Goal: Task Accomplishment & Management: Use online tool/utility

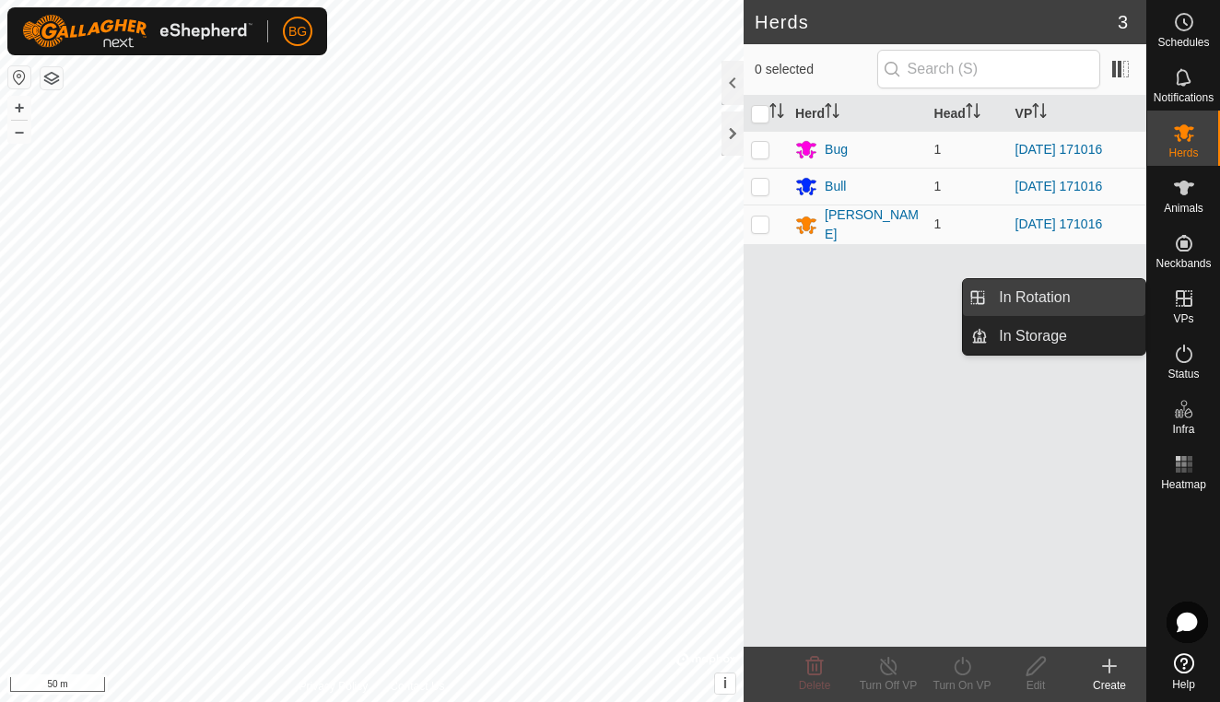
click at [1062, 291] on link "In Rotation" at bounding box center [1067, 297] width 158 height 37
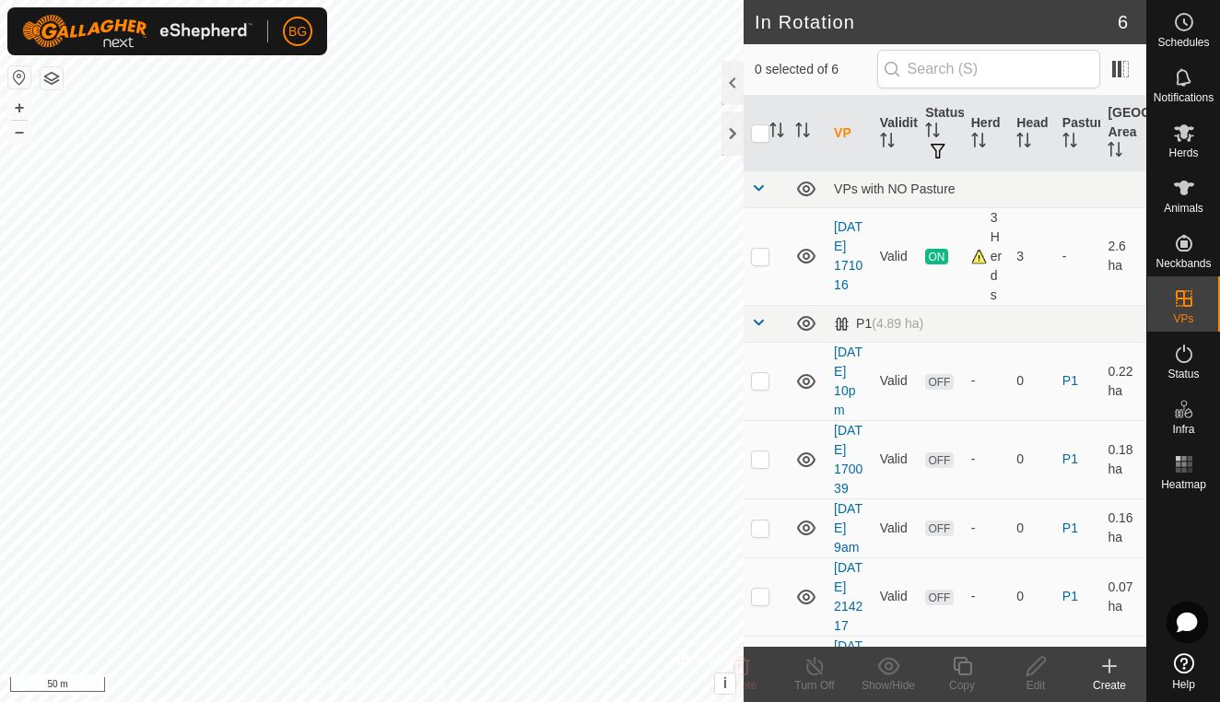
click at [1112, 668] on icon at bounding box center [1110, 666] width 22 height 22
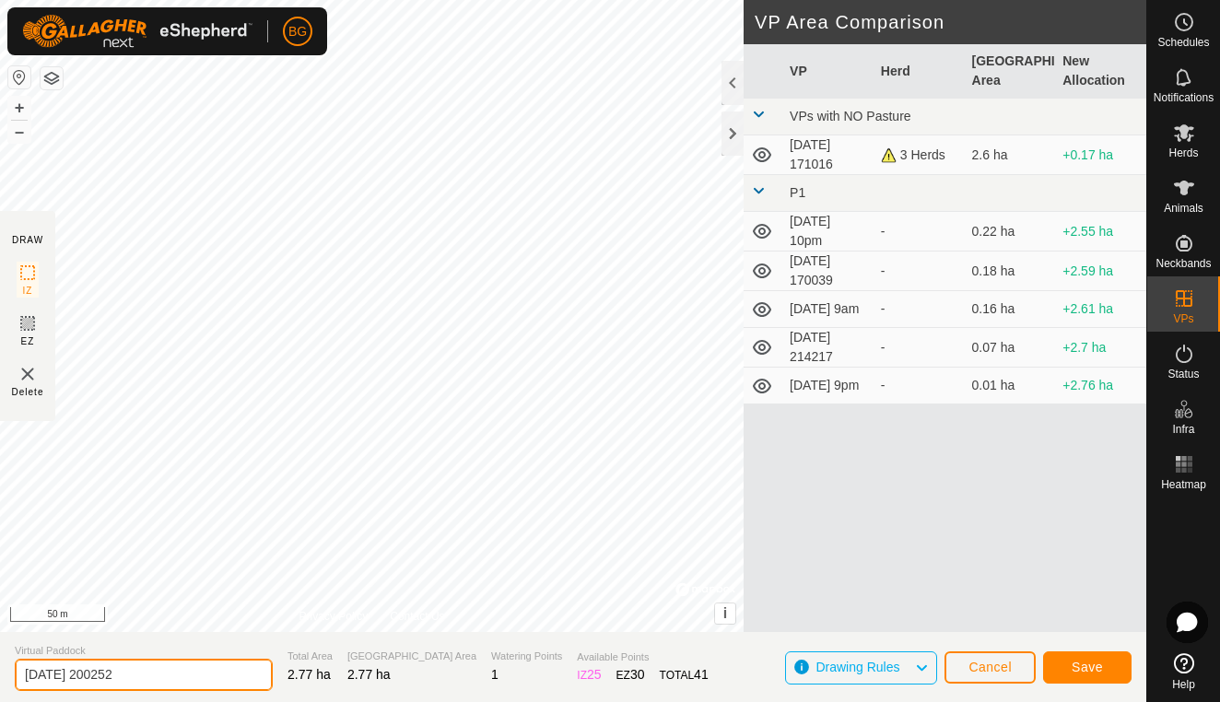
click at [155, 678] on input "[DATE] 200252" at bounding box center [144, 675] width 258 height 32
type input "[DATE] pm8"
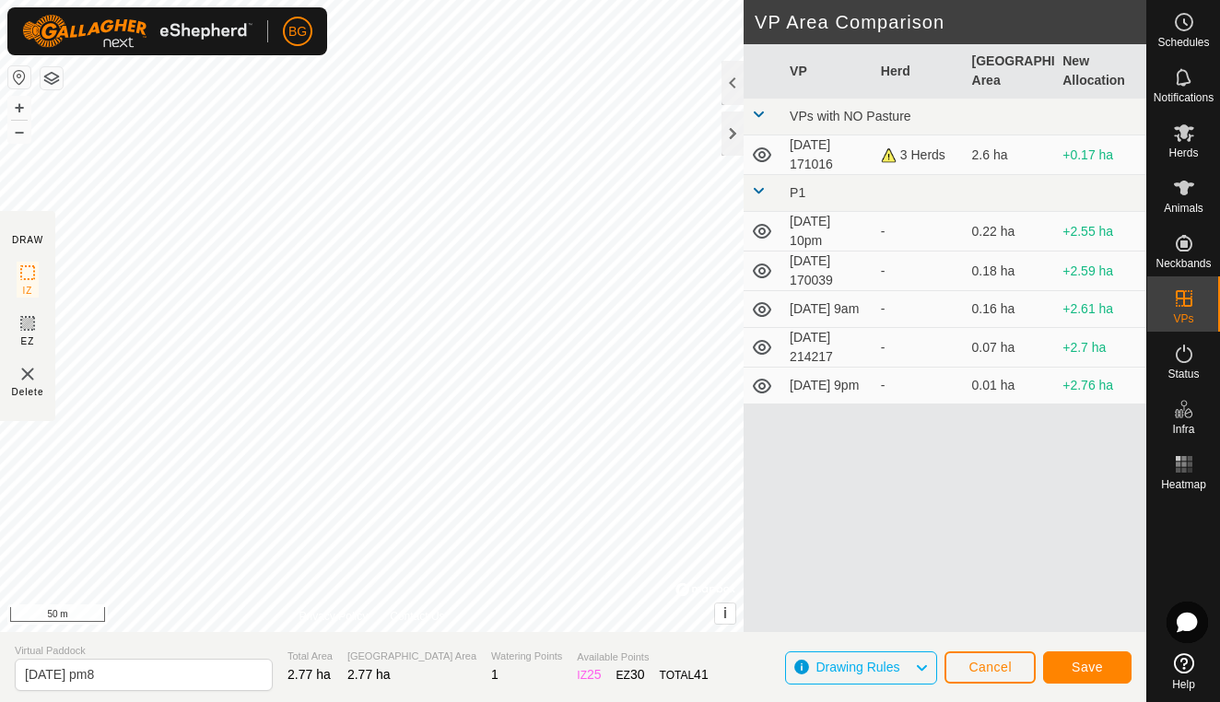
click at [1097, 674] on span "Save" at bounding box center [1087, 667] width 31 height 15
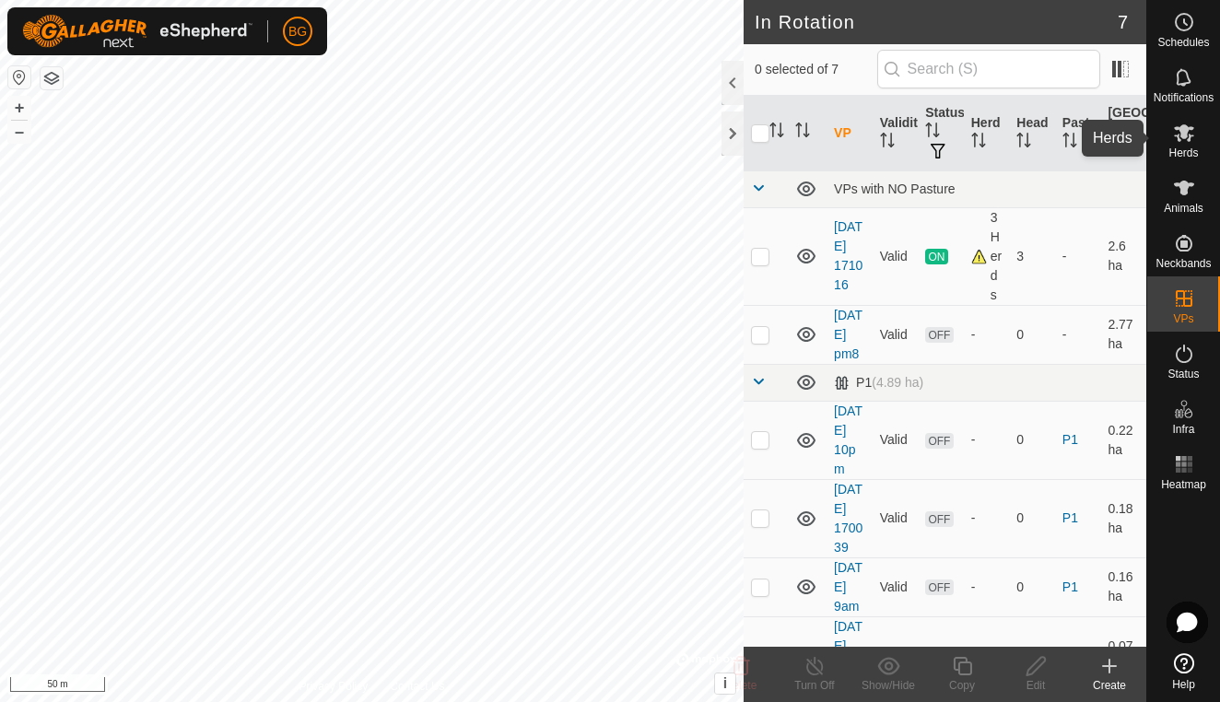
click at [1179, 140] on icon at bounding box center [1184, 133] width 20 height 18
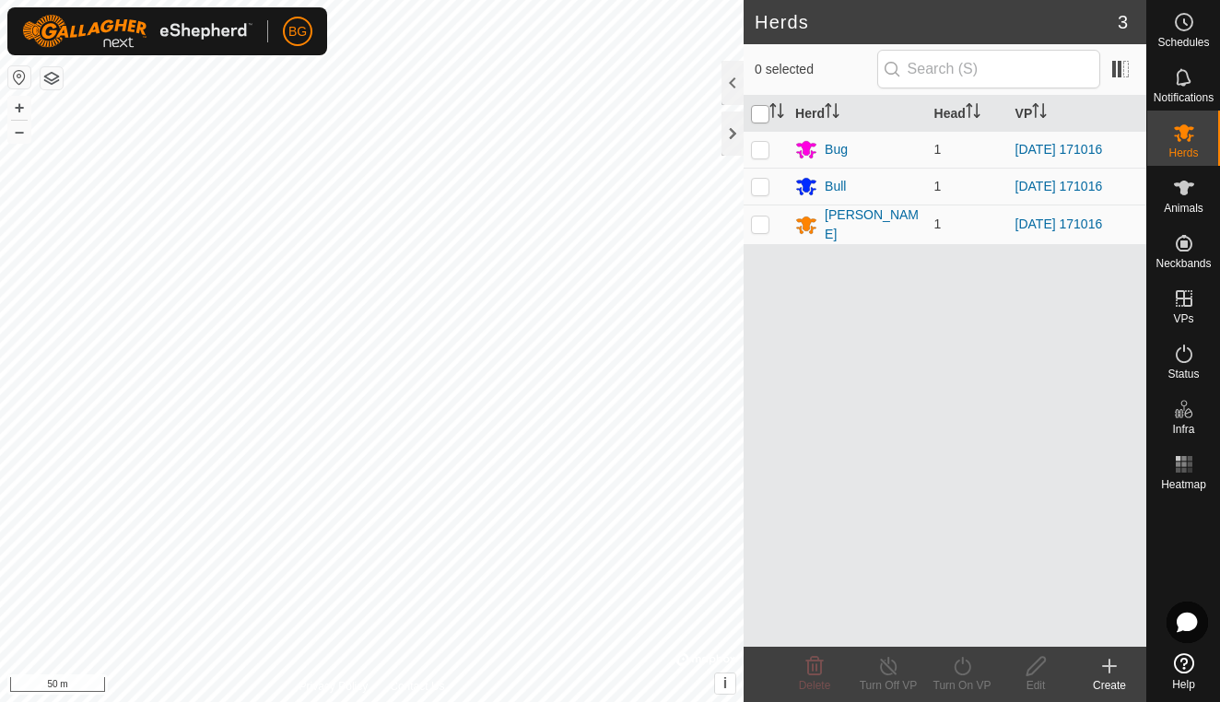
click at [756, 113] on input "checkbox" at bounding box center [760, 114] width 18 height 18
checkbox input "true"
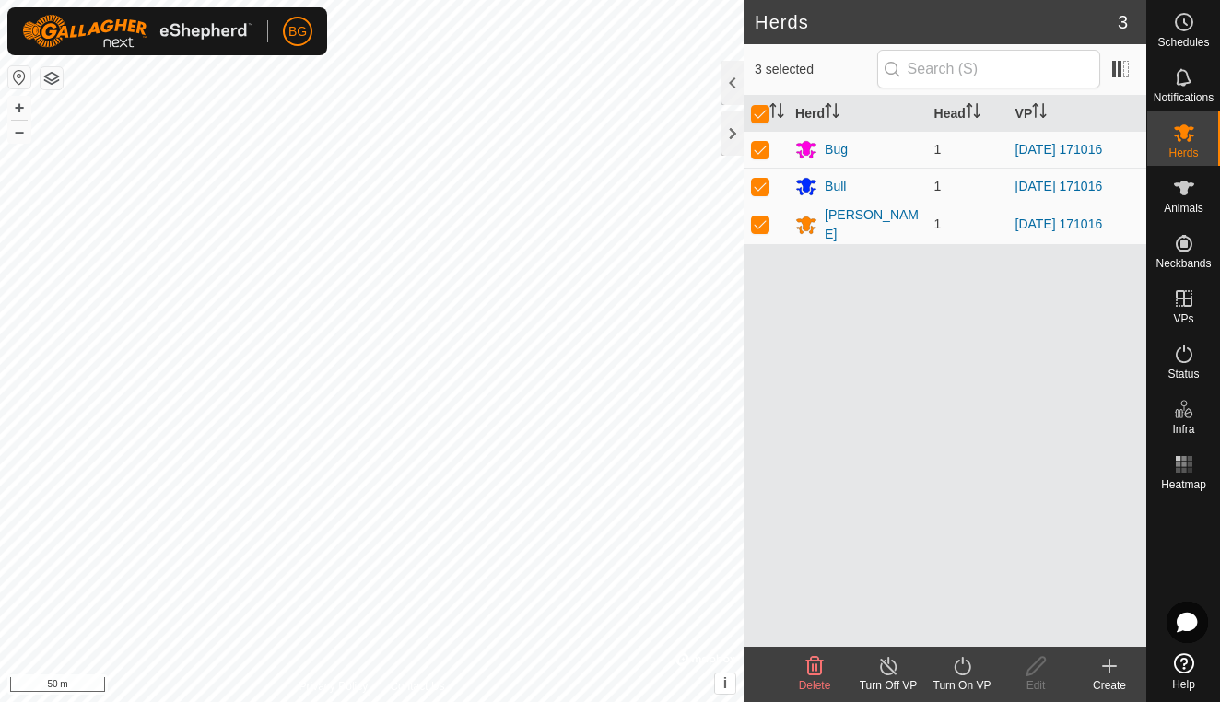
click at [959, 673] on icon at bounding box center [962, 666] width 23 height 22
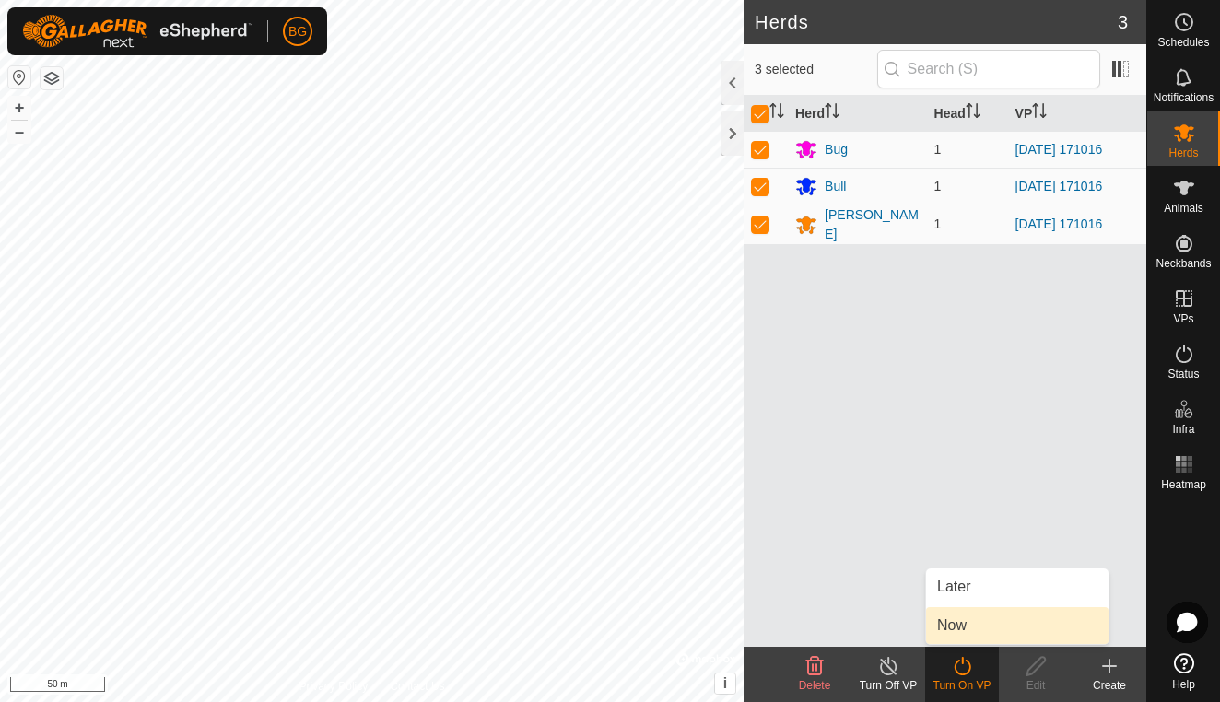
click at [979, 630] on link "Now" at bounding box center [1017, 625] width 182 height 37
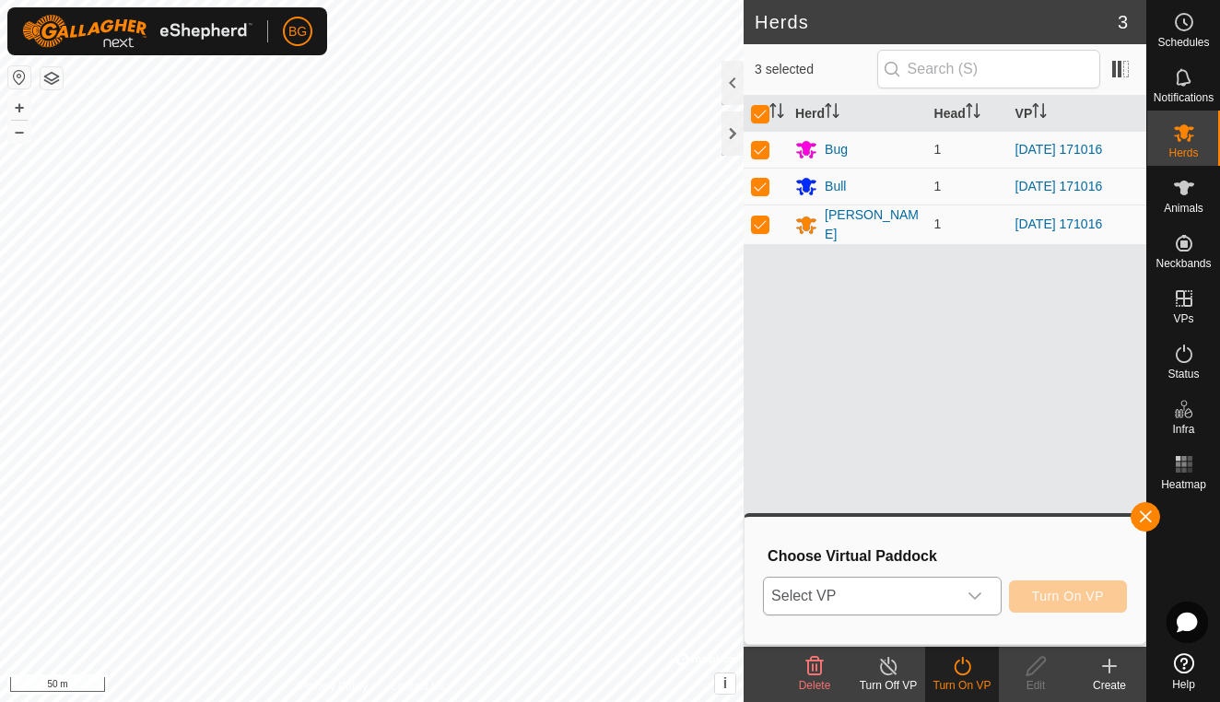
click at [982, 597] on icon "dropdown trigger" at bounding box center [975, 596] width 15 height 15
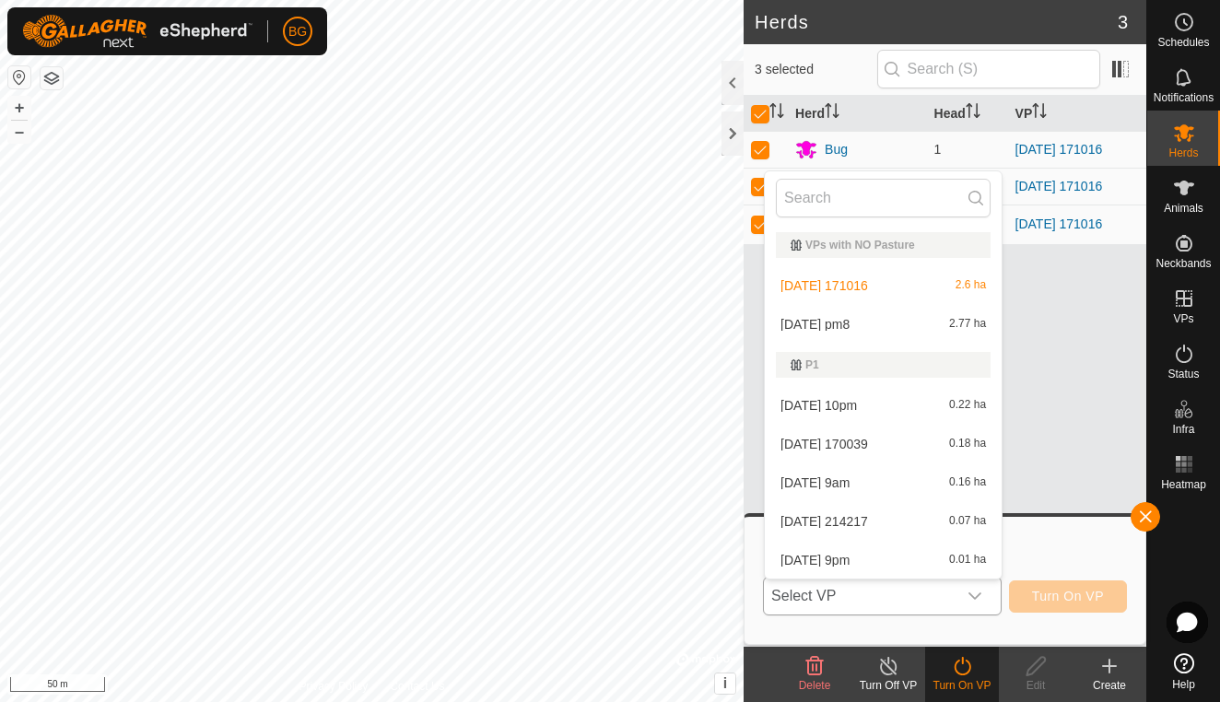
click at [865, 323] on li "[DATE] pm8 2.77 ha" at bounding box center [883, 324] width 237 height 37
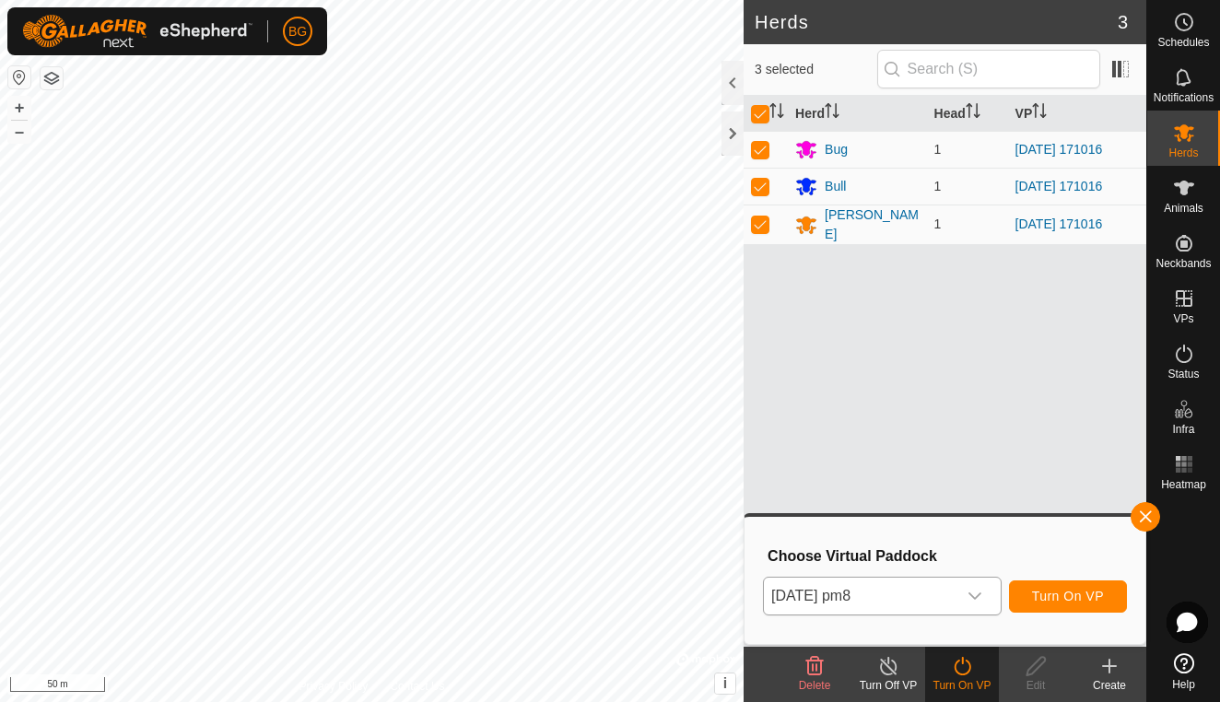
click at [1074, 596] on span "Turn On VP" at bounding box center [1068, 596] width 72 height 15
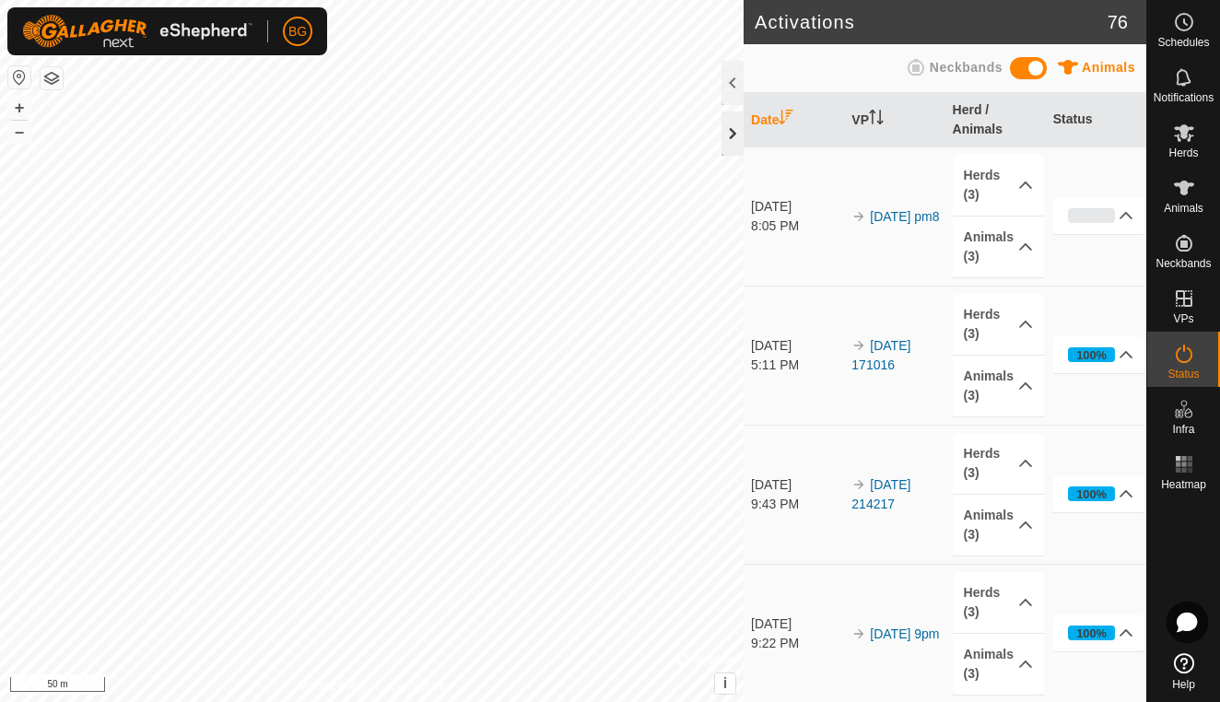
click at [739, 133] on div at bounding box center [733, 134] width 22 height 44
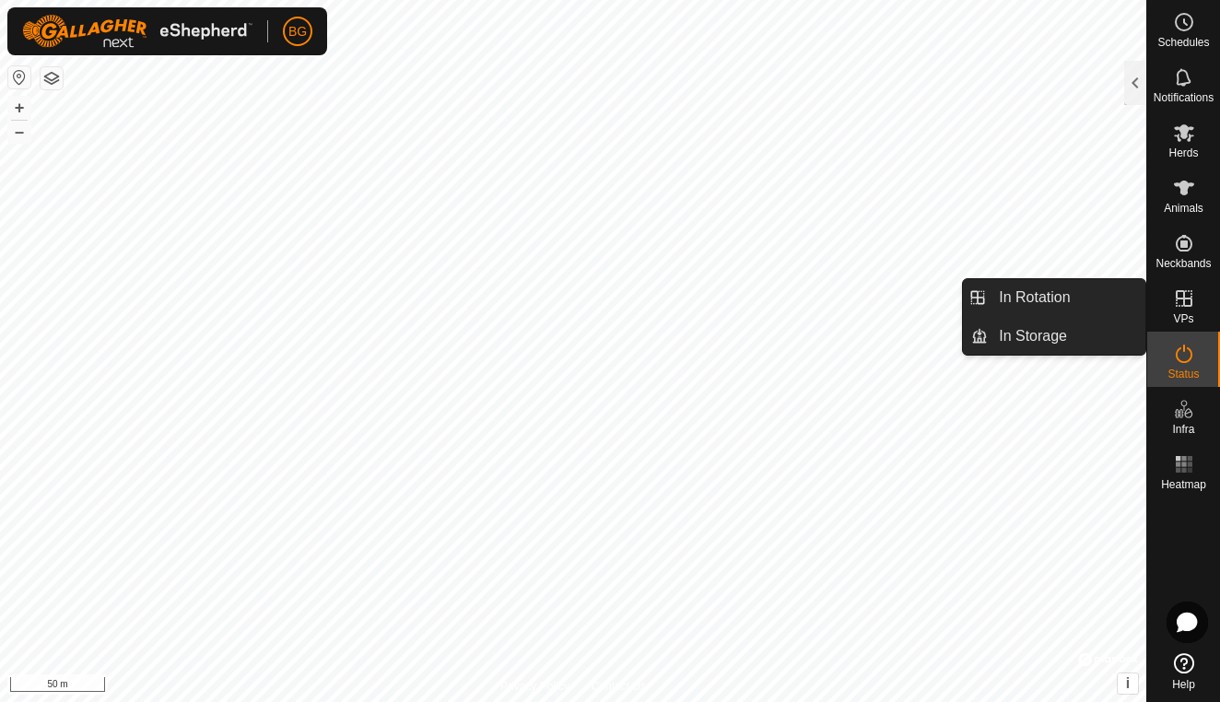
click at [1183, 320] on span "VPs" at bounding box center [1183, 318] width 20 height 11
click at [1074, 299] on link "In Rotation" at bounding box center [1067, 297] width 158 height 37
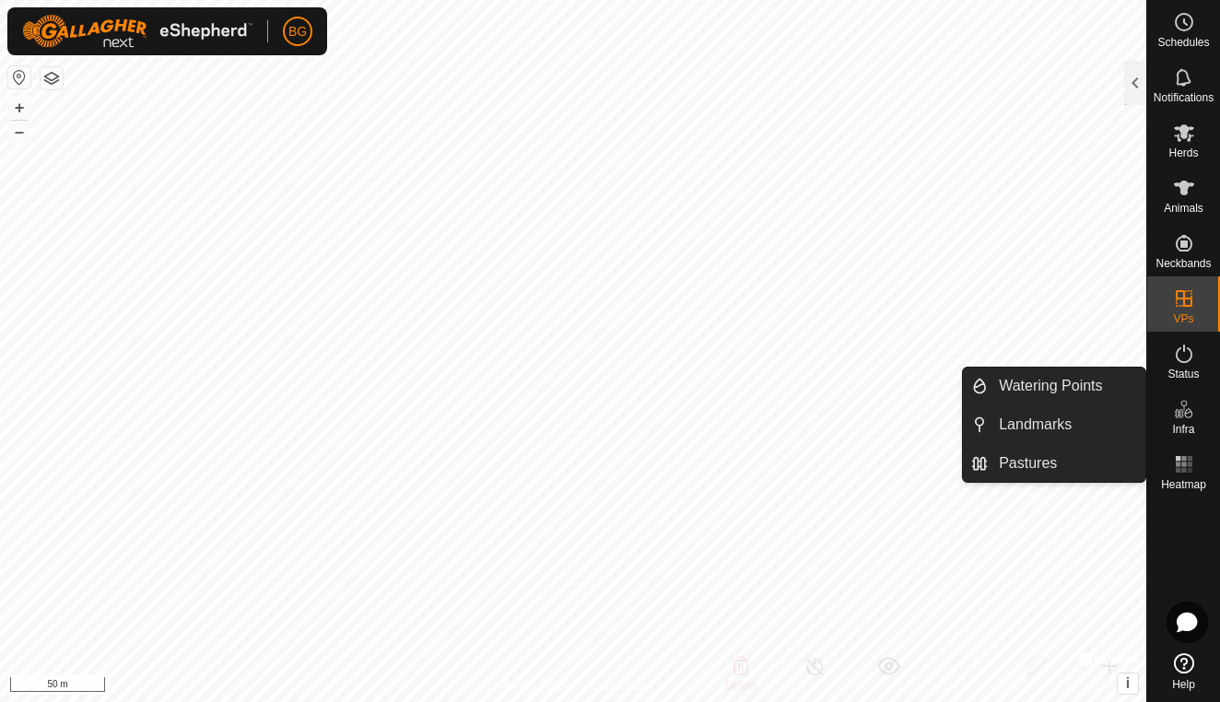
click at [1184, 409] on icon at bounding box center [1184, 409] width 22 height 22
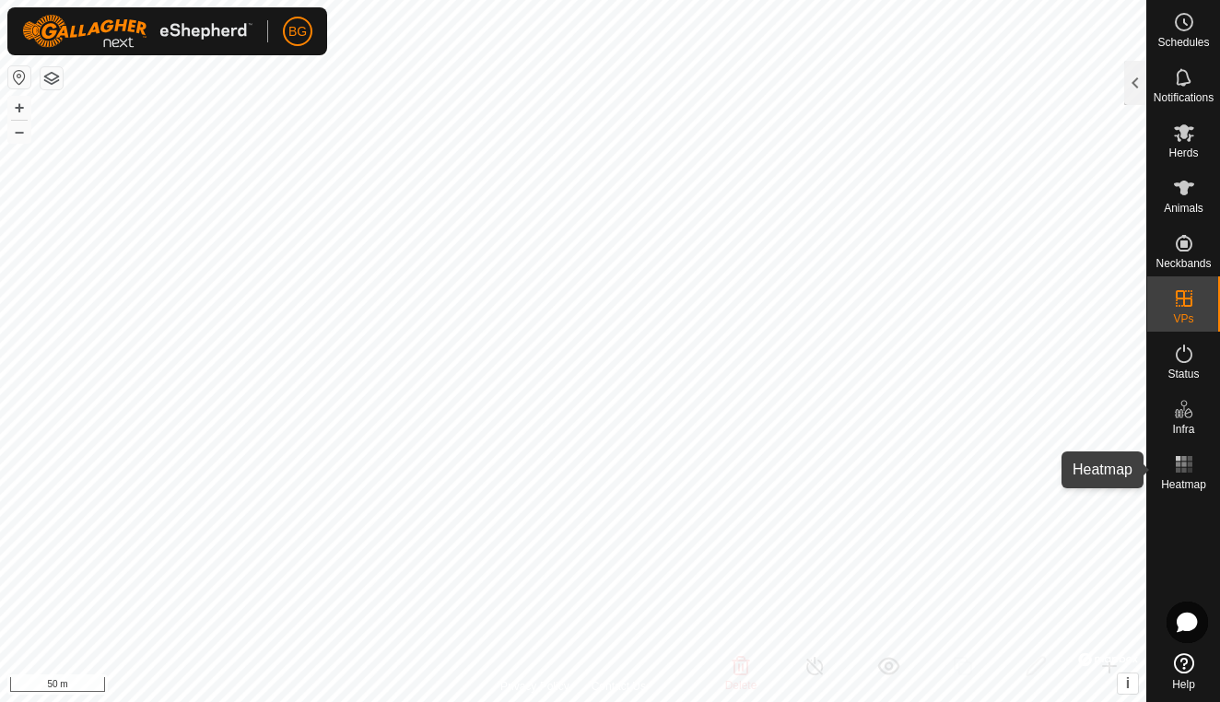
click at [1188, 474] on icon at bounding box center [1184, 464] width 22 height 22
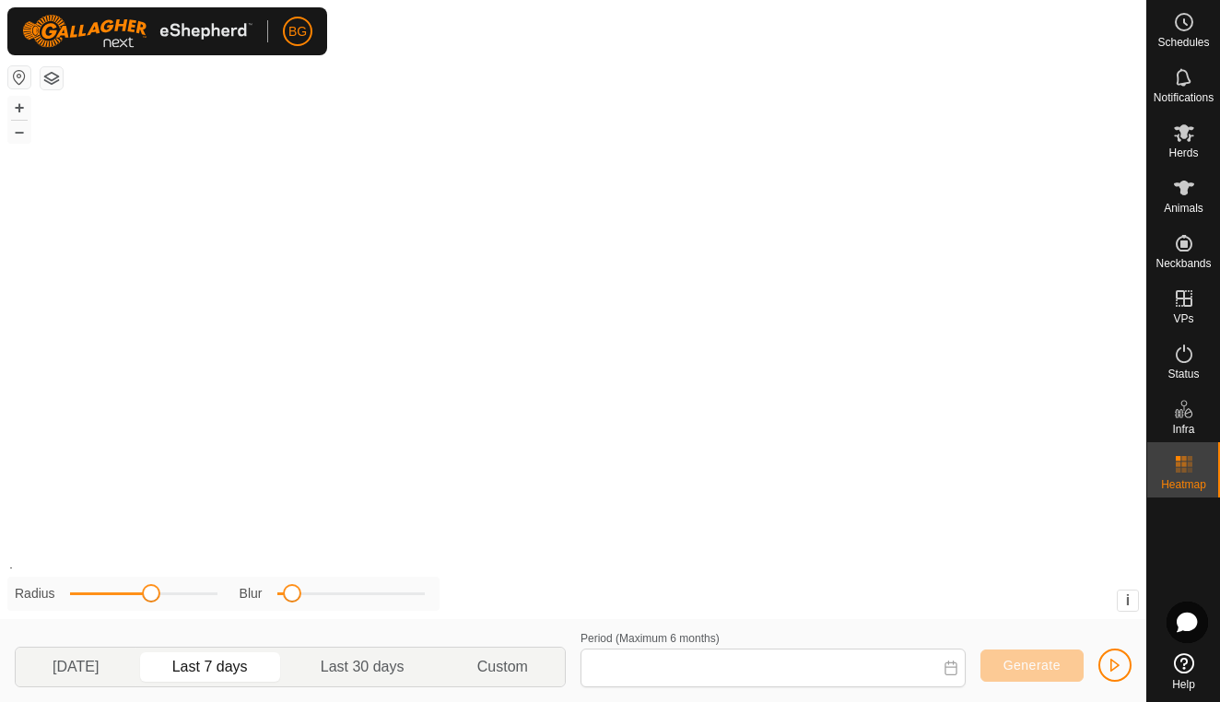
type input "[DATE] - [DATE]"
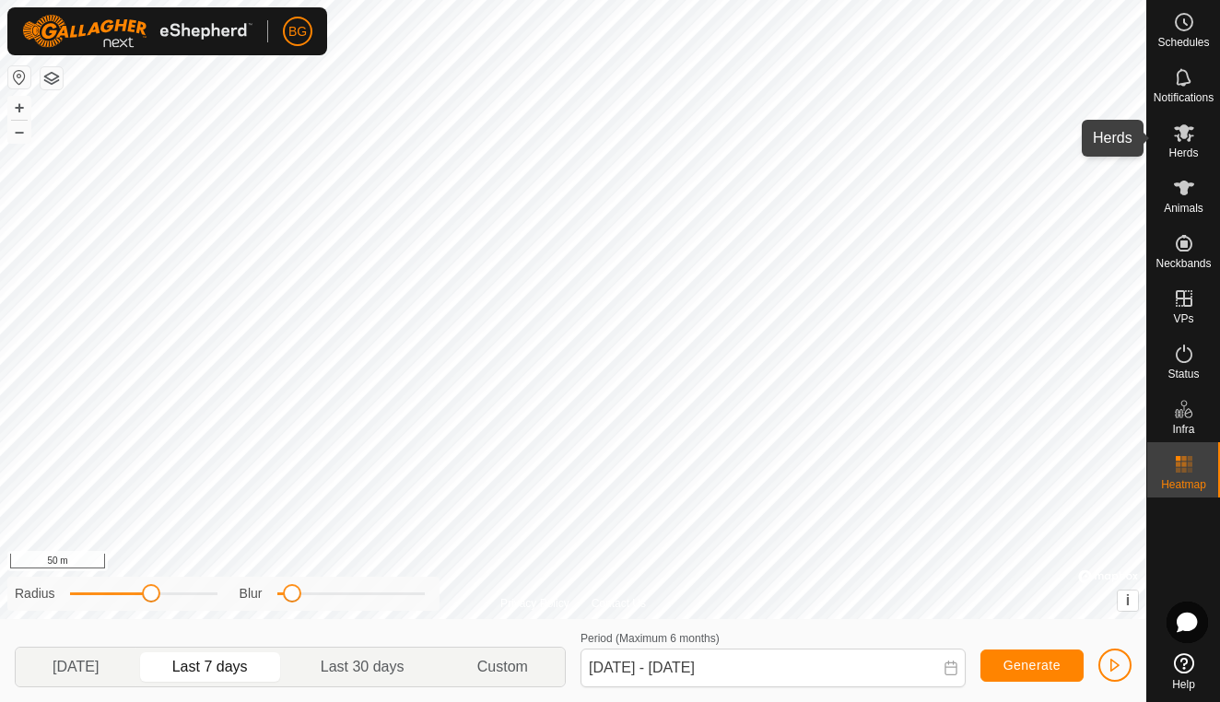
click at [1185, 141] on icon at bounding box center [1184, 133] width 22 height 22
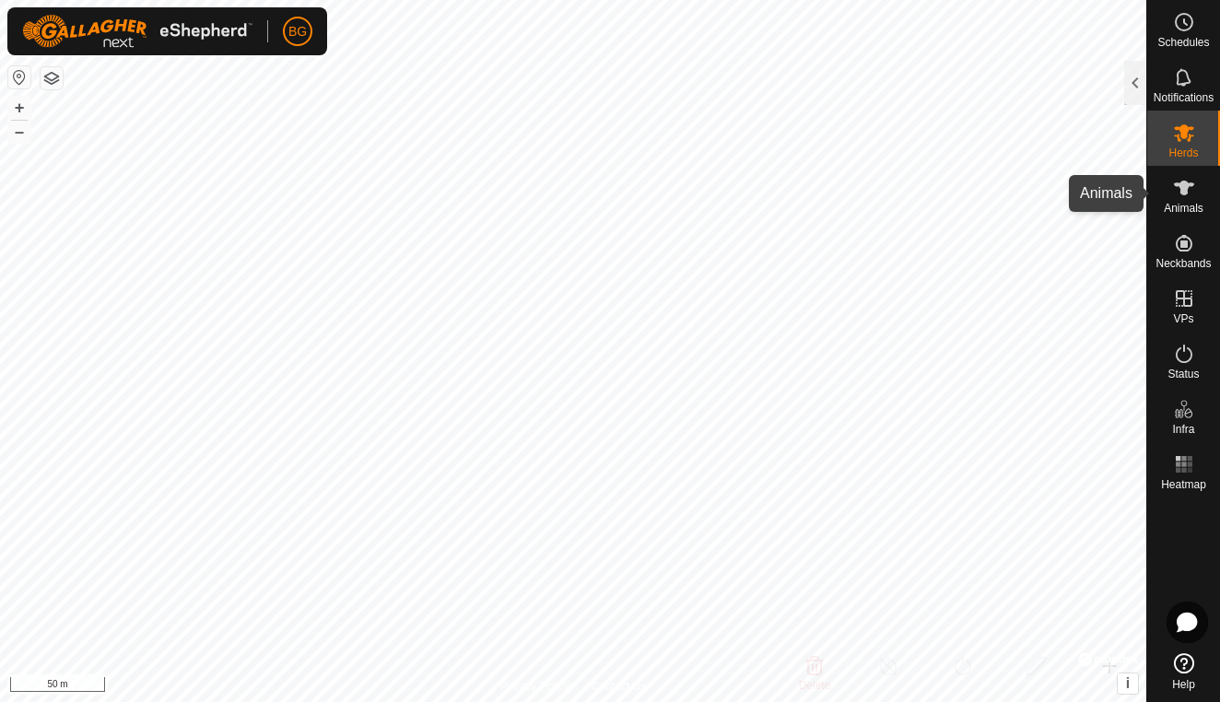
click at [1185, 186] on icon at bounding box center [1184, 188] width 20 height 15
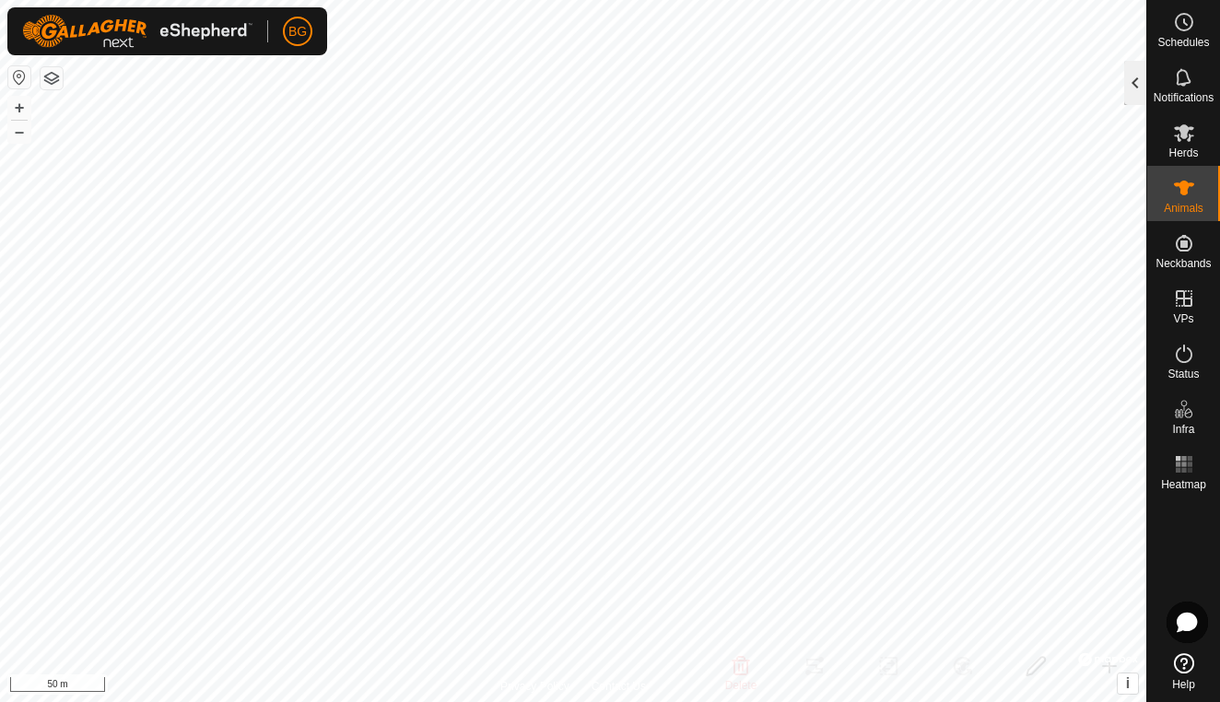
click at [1128, 71] on div at bounding box center [1135, 83] width 22 height 44
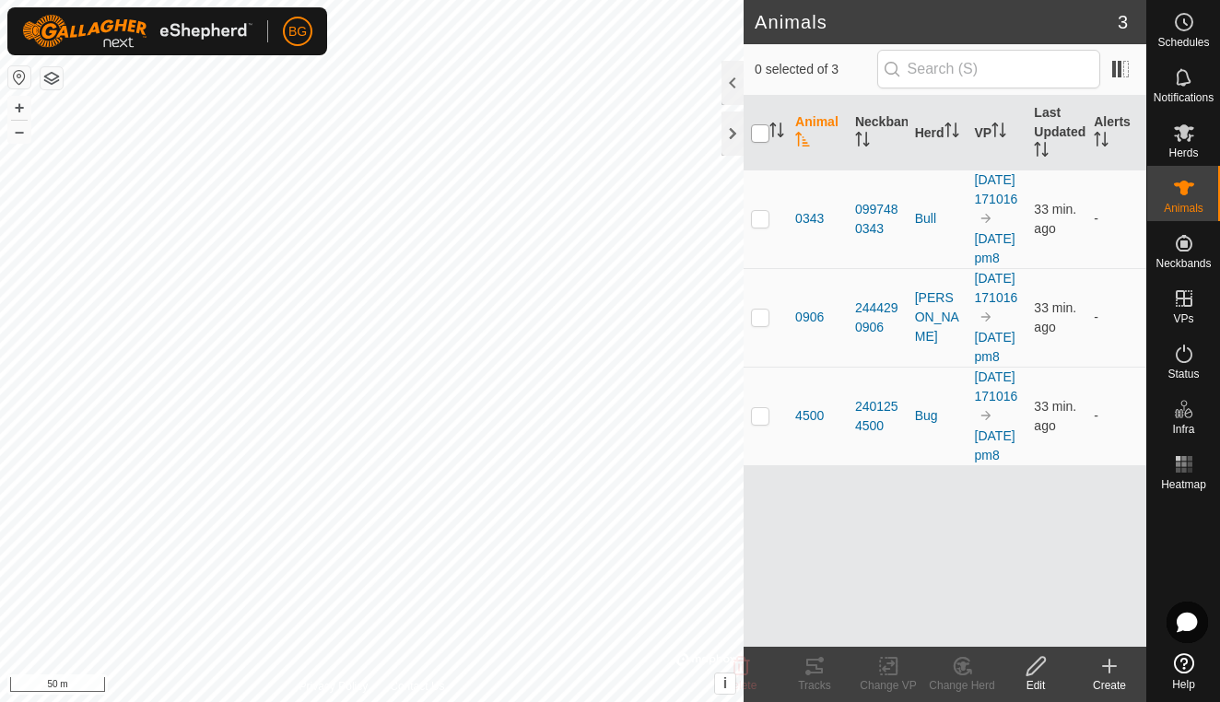
click at [757, 140] on input "checkbox" at bounding box center [760, 133] width 18 height 18
checkbox input "true"
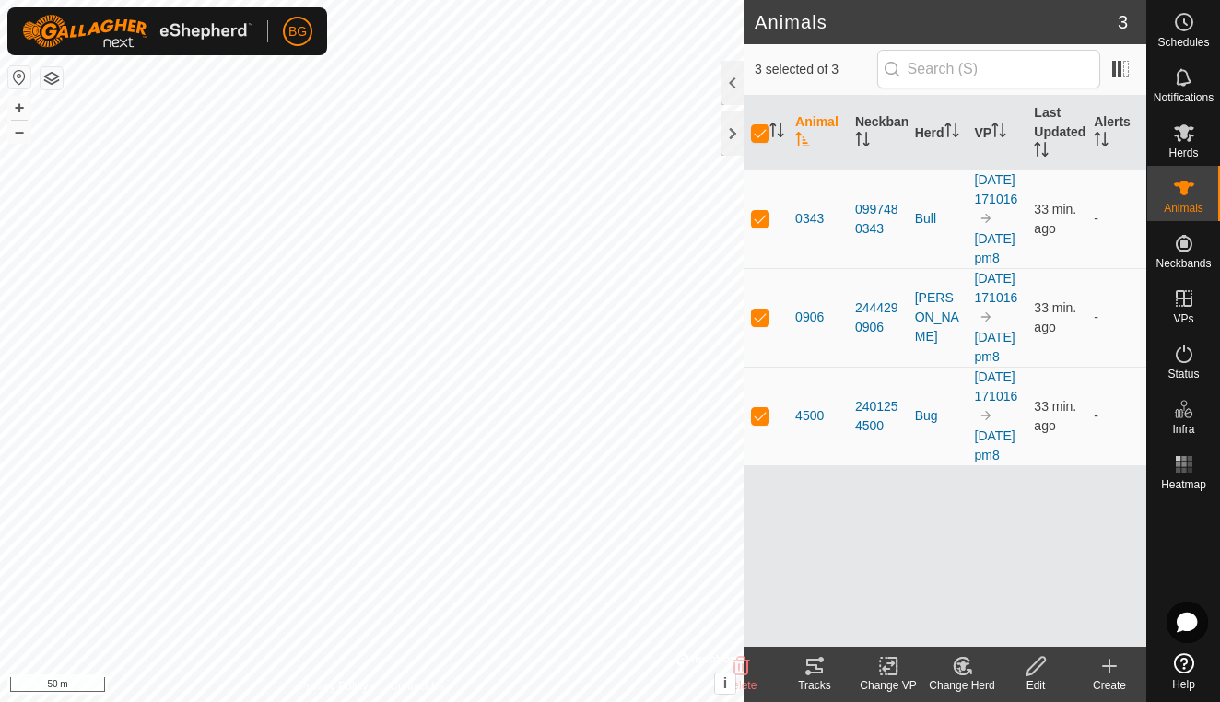
click at [811, 665] on icon at bounding box center [814, 666] width 17 height 15
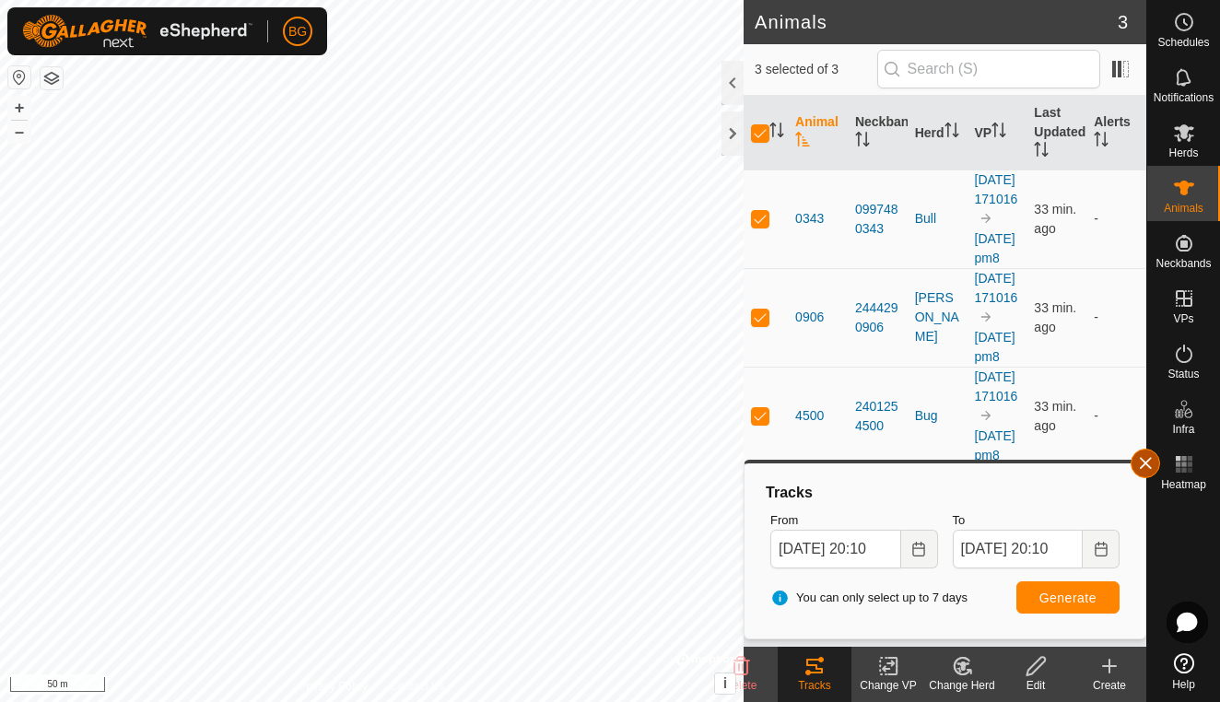
click at [1150, 469] on button "button" at bounding box center [1145, 463] width 29 height 29
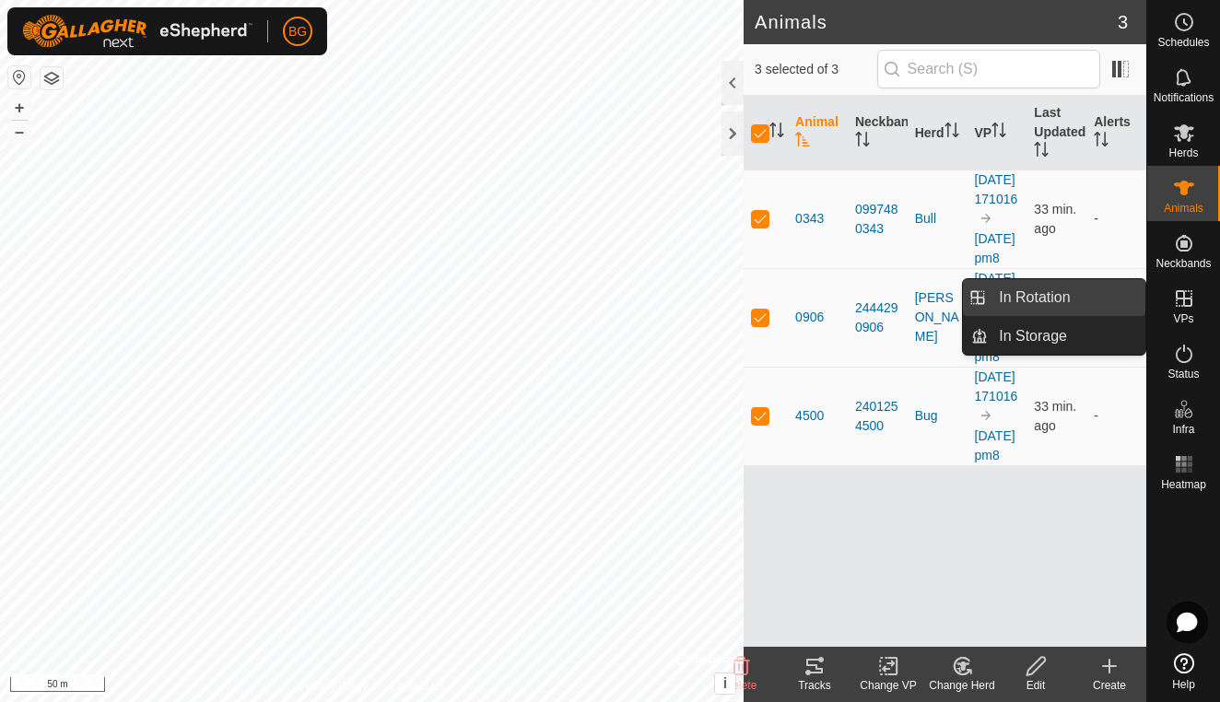
click at [1074, 300] on link "In Rotation" at bounding box center [1067, 297] width 158 height 37
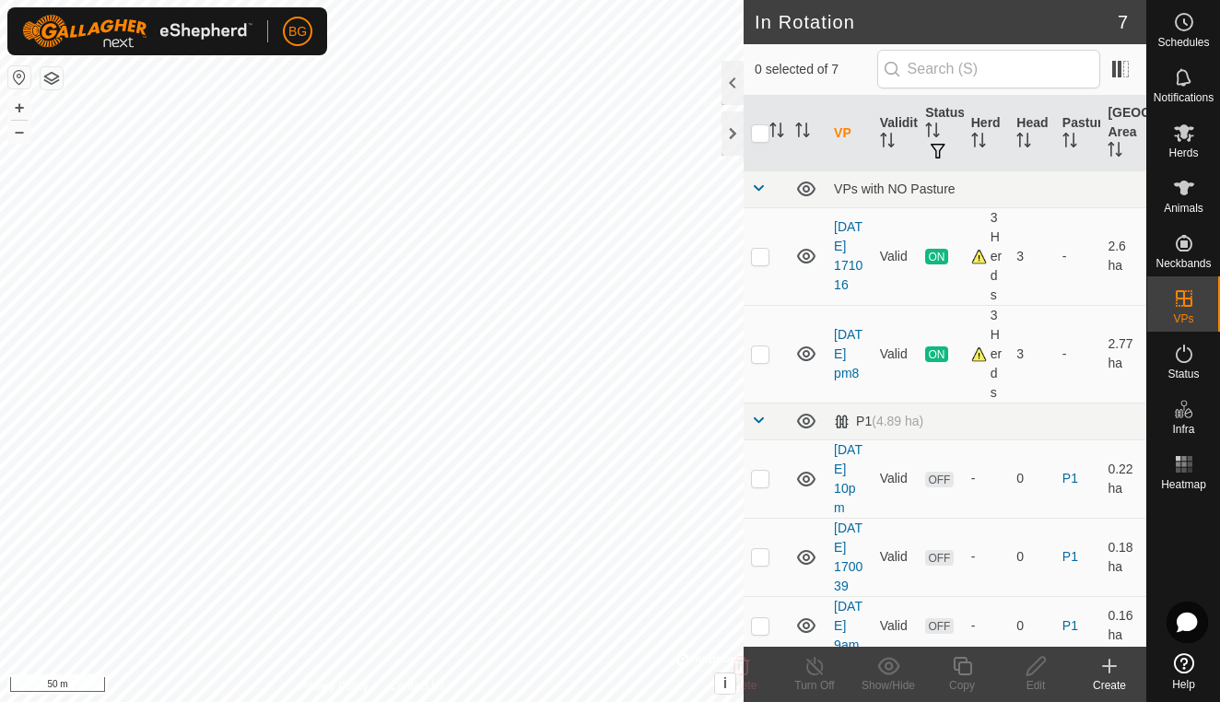
click at [1114, 677] on div "Create" at bounding box center [1110, 685] width 74 height 17
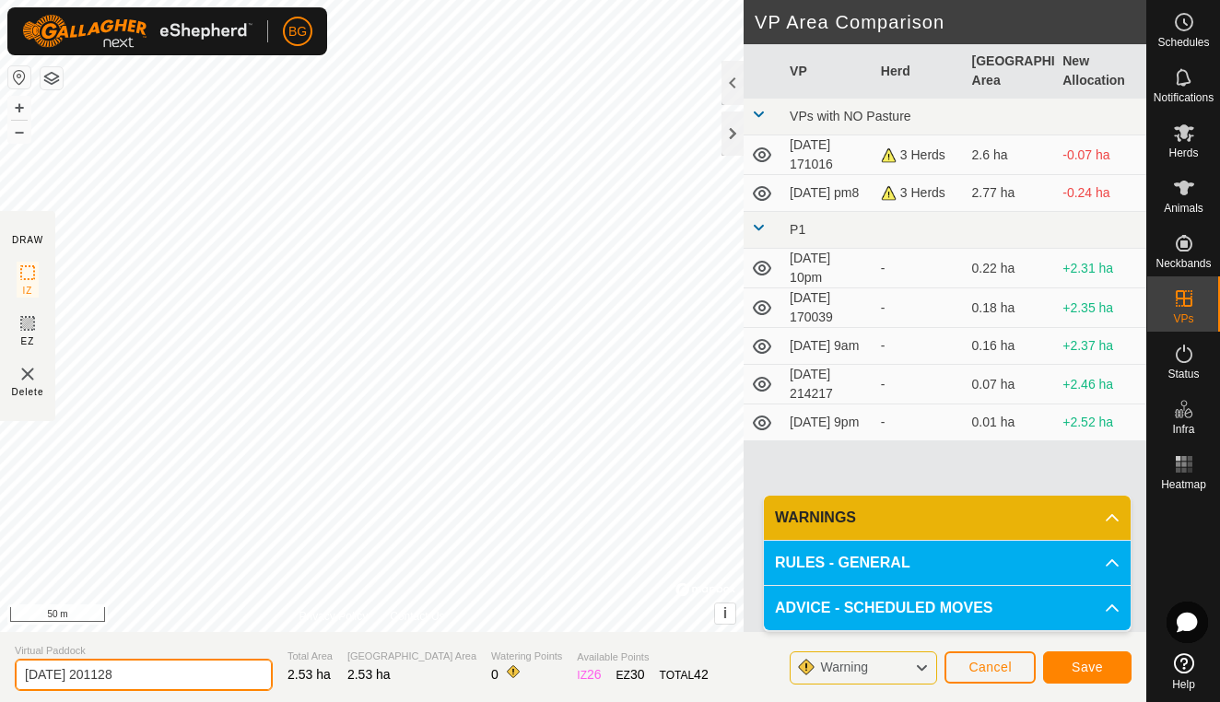
click at [156, 675] on input "[DATE] 201128" at bounding box center [144, 675] width 258 height 32
type input "[DATE] bigpm"
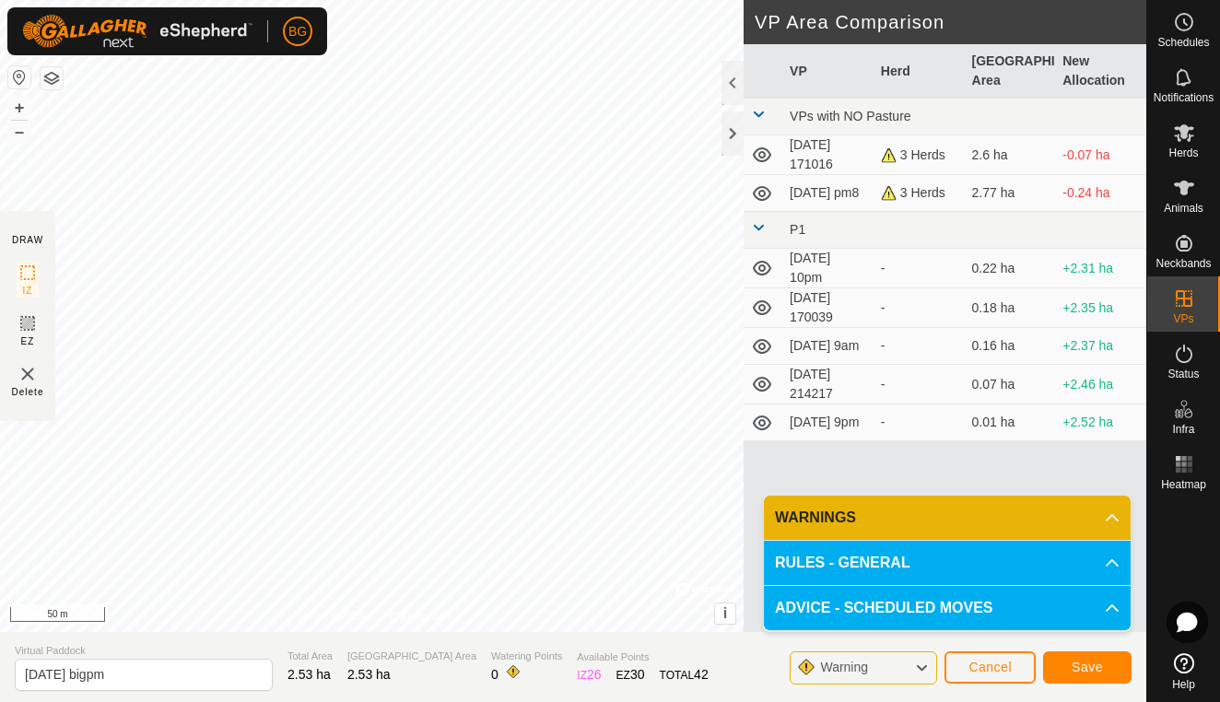
click at [1096, 662] on span "Save" at bounding box center [1087, 667] width 31 height 15
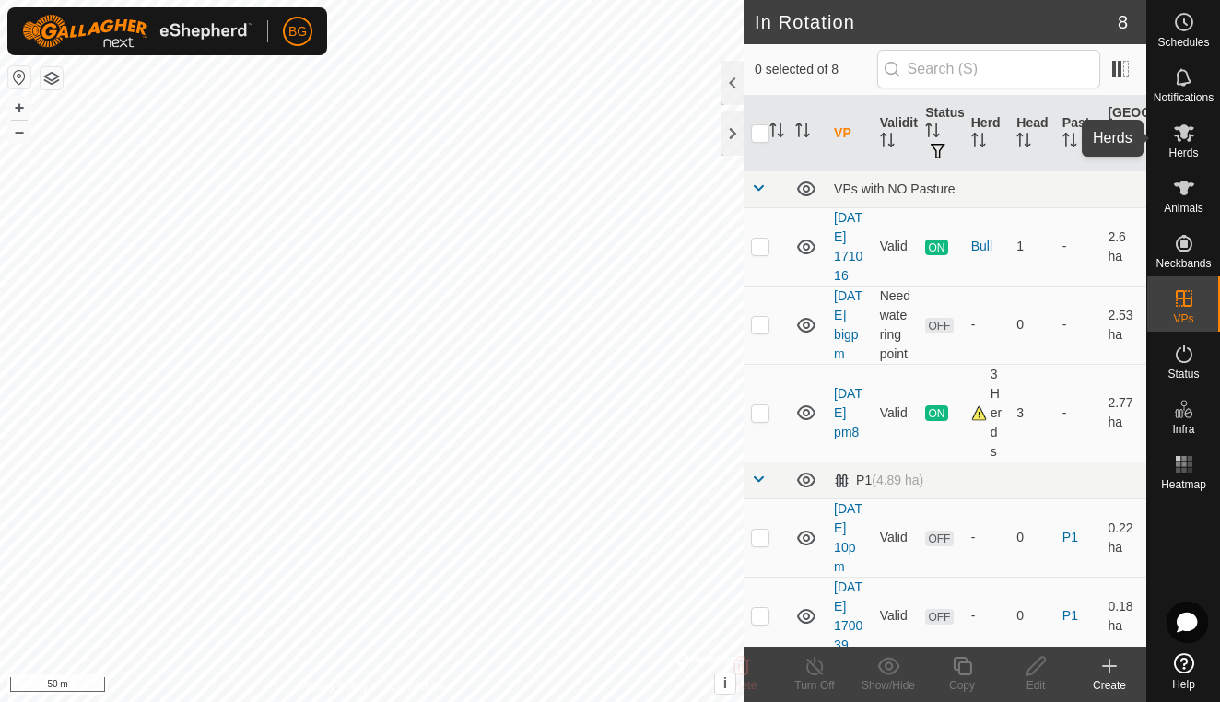
click at [1183, 137] on icon at bounding box center [1184, 133] width 20 height 18
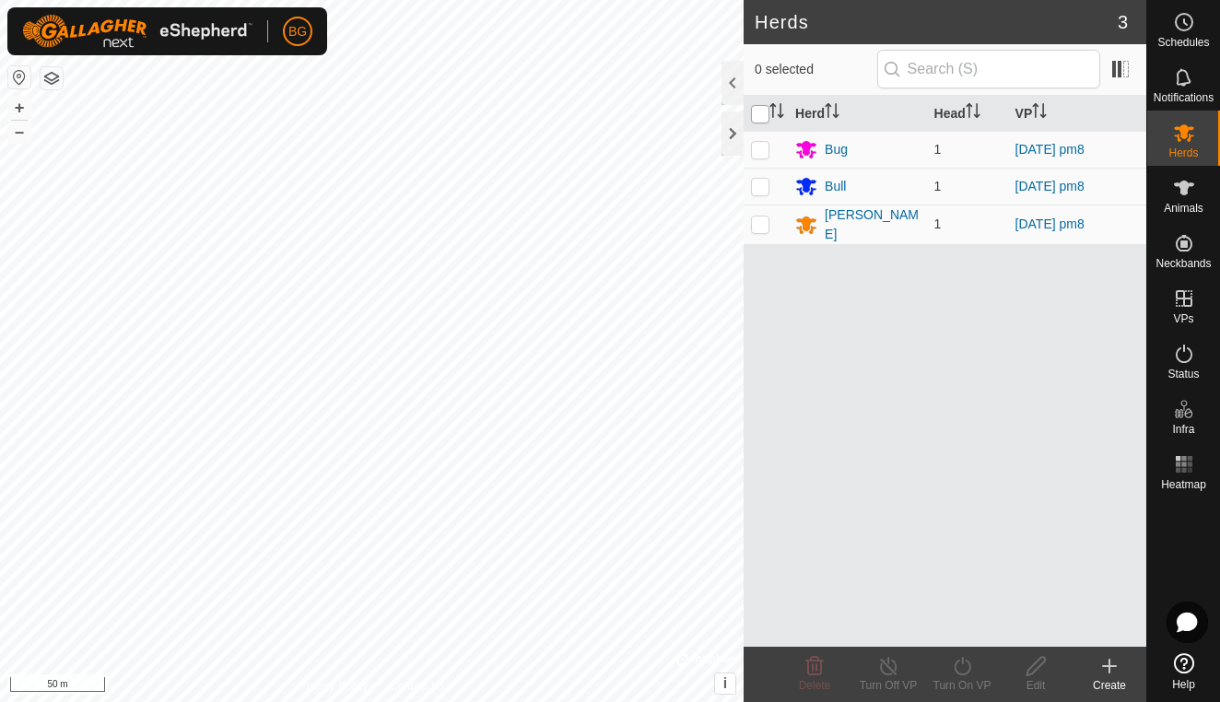
click at [768, 113] on input "checkbox" at bounding box center [760, 114] width 18 height 18
checkbox input "true"
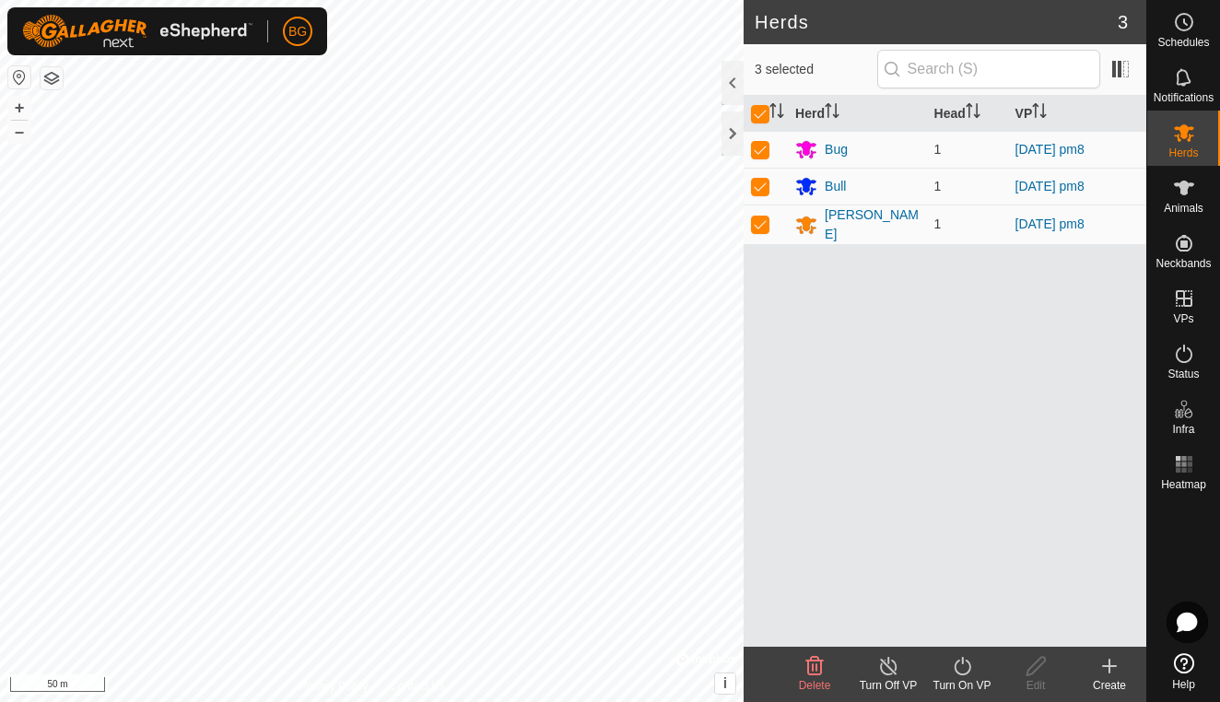
click at [969, 672] on icon at bounding box center [962, 666] width 17 height 18
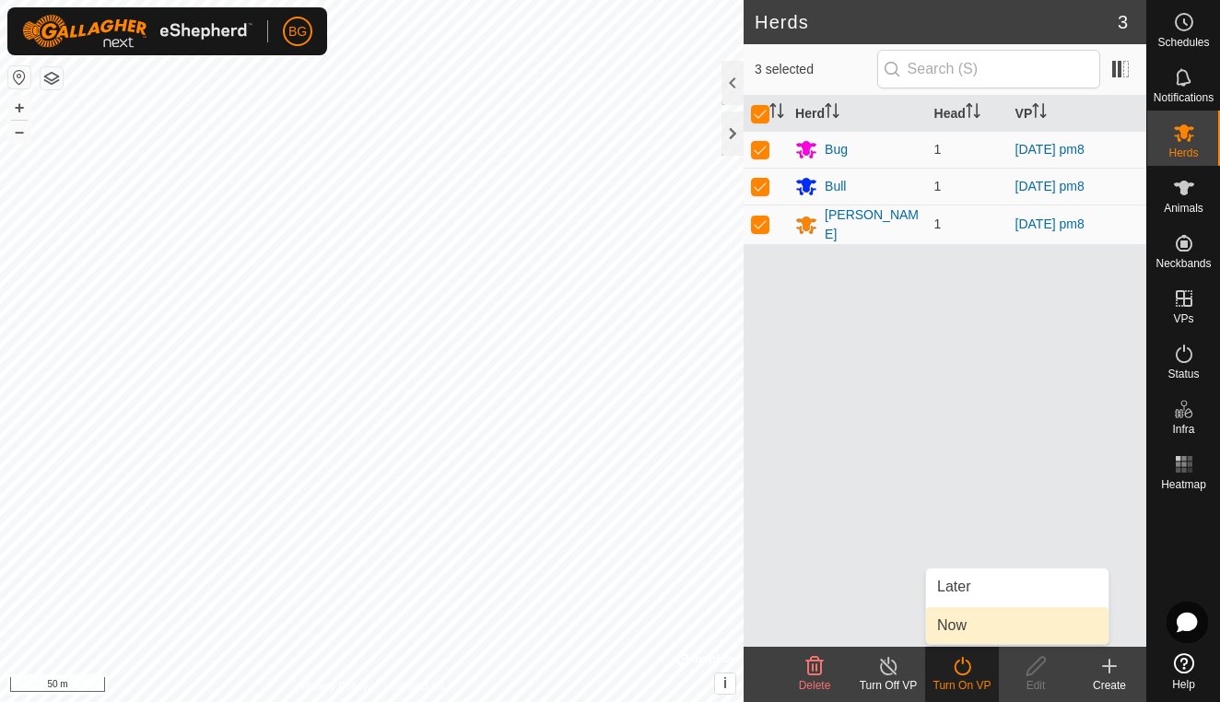
click at [959, 632] on link "Now" at bounding box center [1017, 625] width 182 height 37
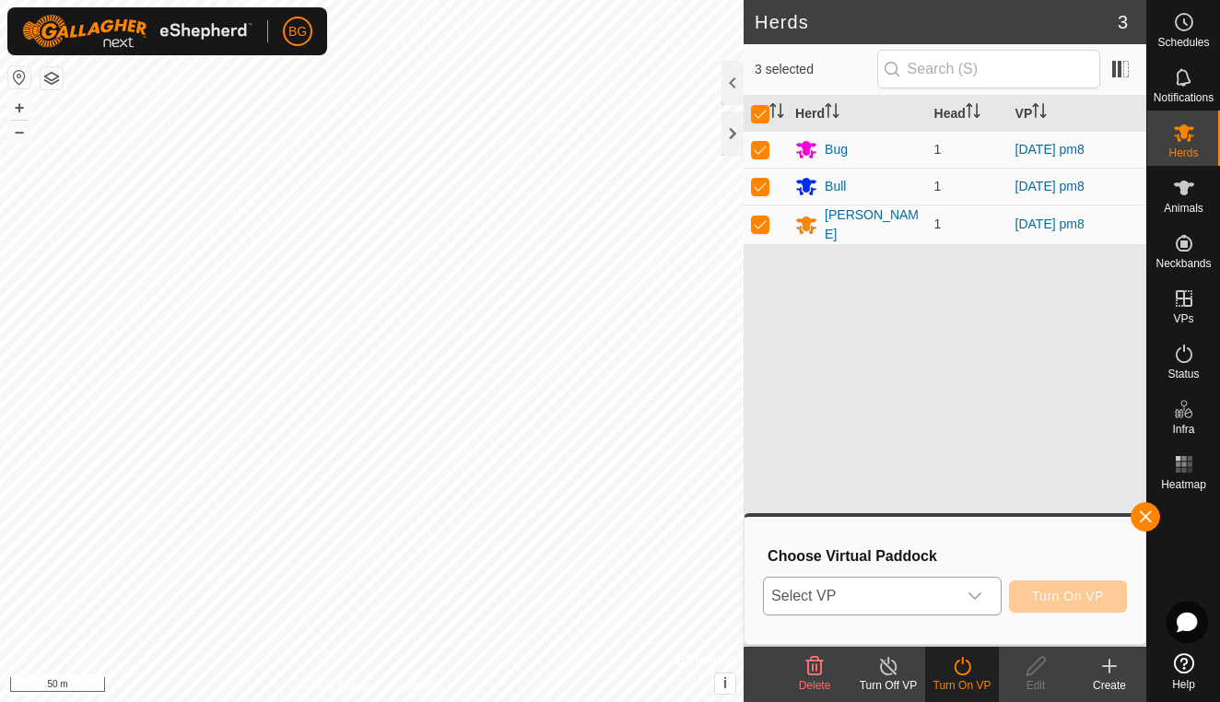
click at [976, 598] on icon "dropdown trigger" at bounding box center [975, 596] width 13 height 7
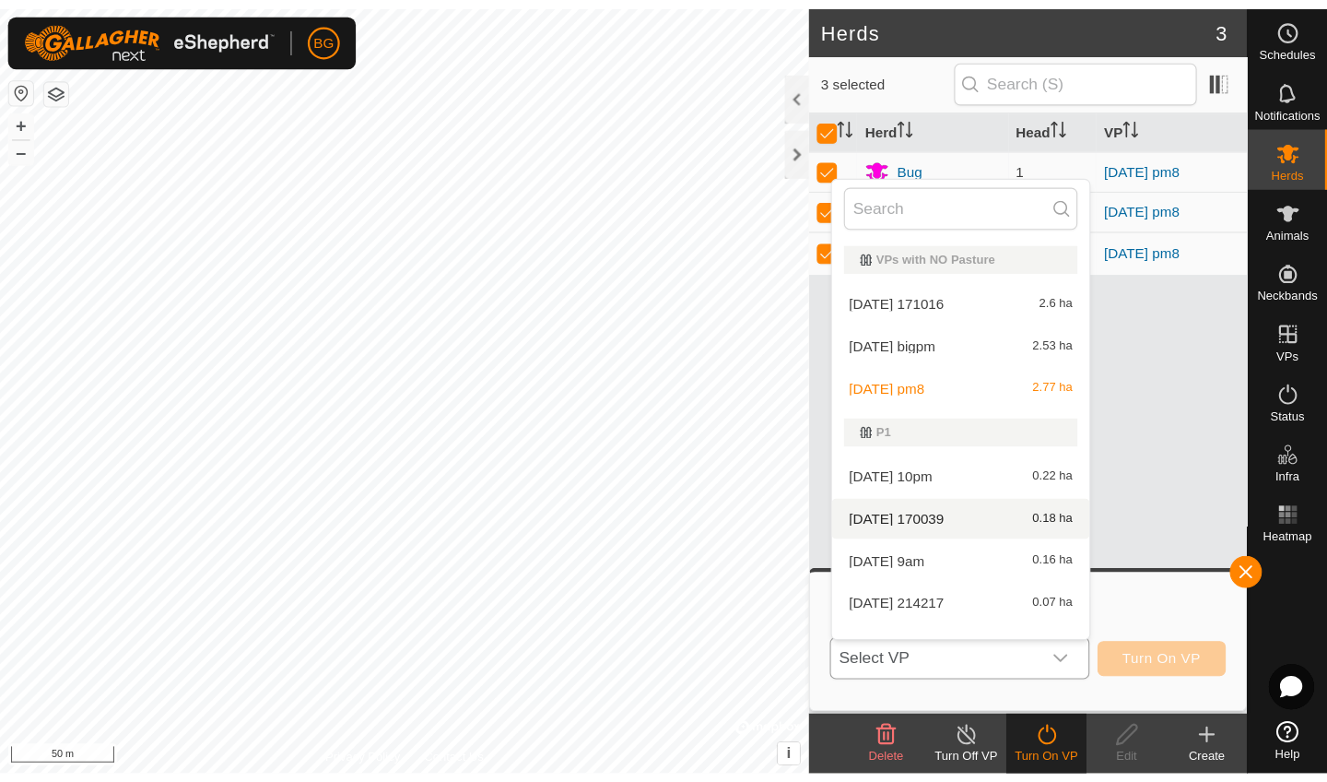
scroll to position [24, 0]
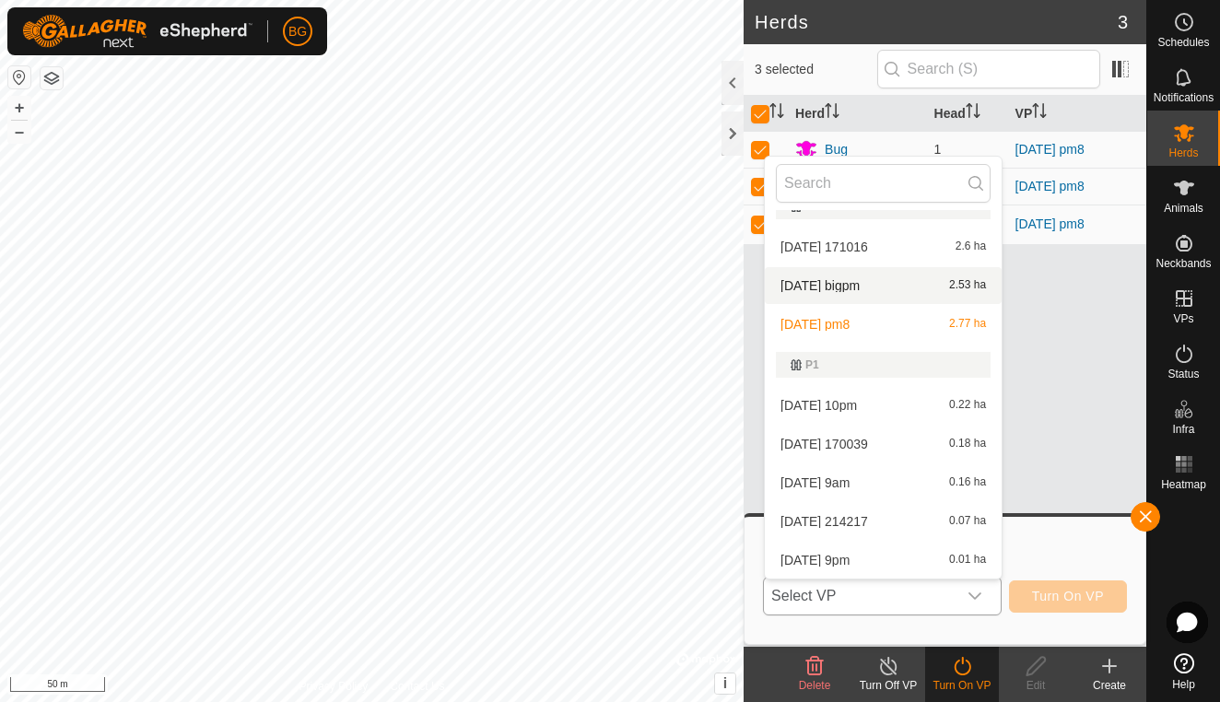
click at [883, 286] on li "[DATE] bigpm 2.53 ha" at bounding box center [883, 285] width 237 height 37
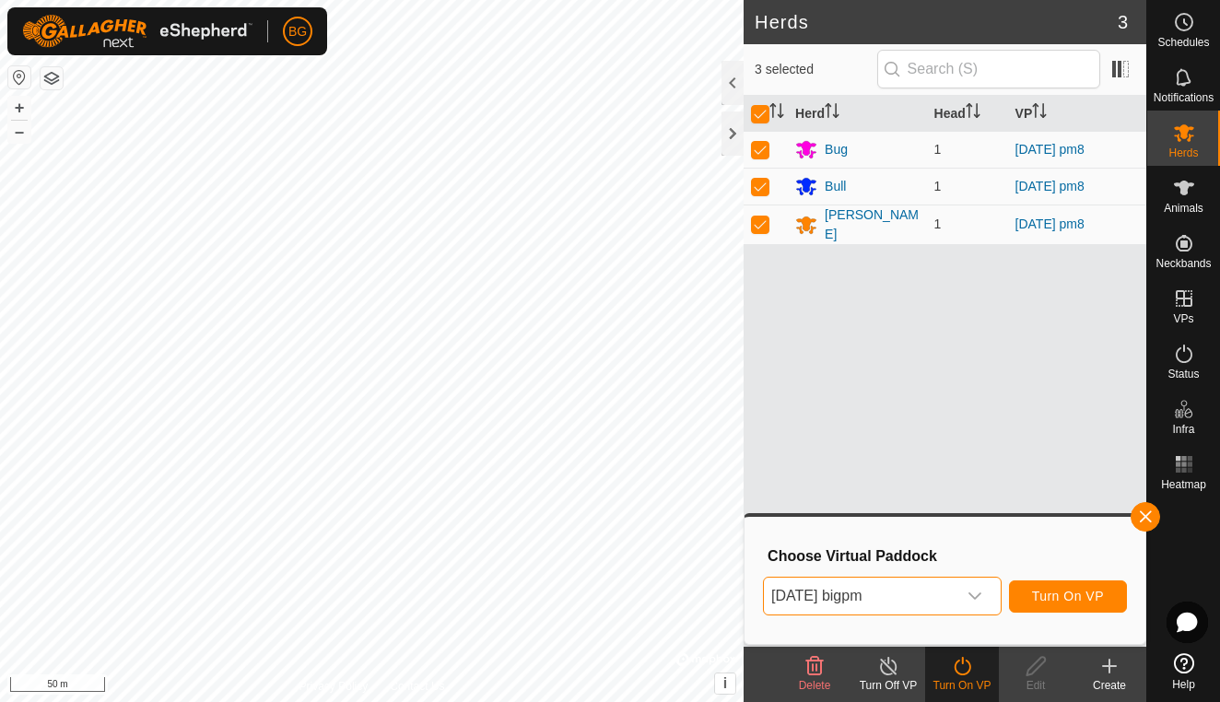
click at [1082, 596] on span "Turn On VP" at bounding box center [1068, 596] width 72 height 15
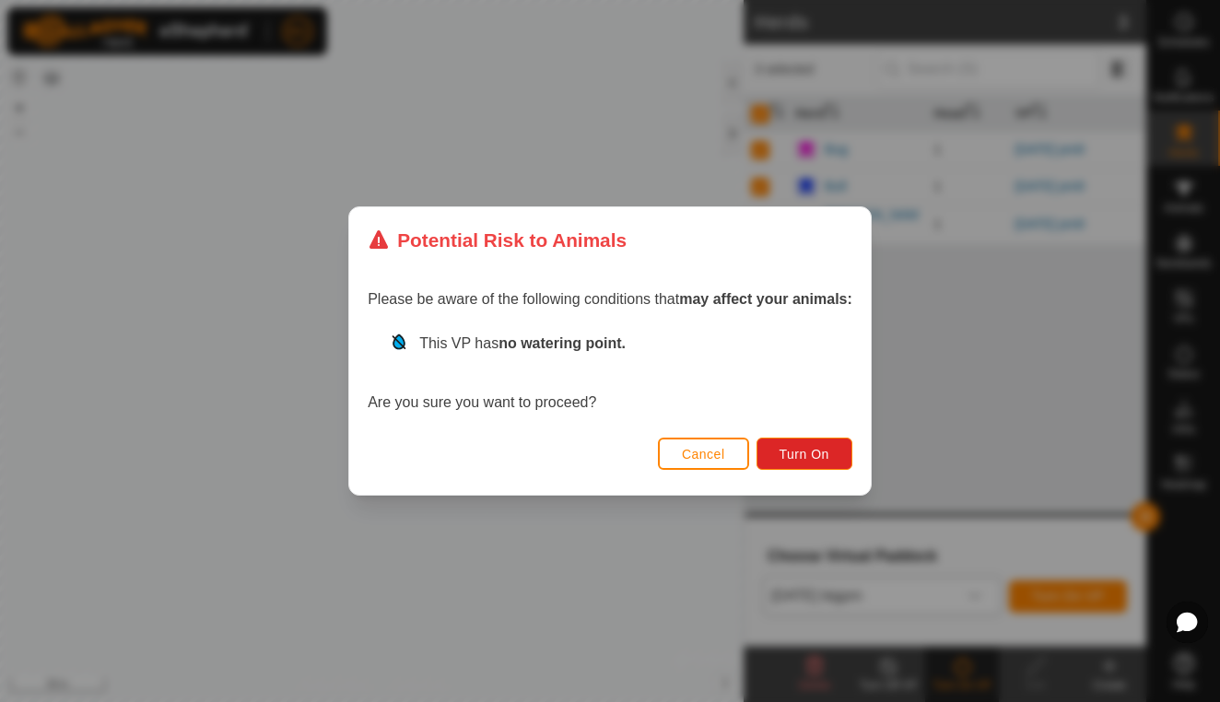
click at [709, 448] on span "Cancel" at bounding box center [703, 454] width 43 height 15
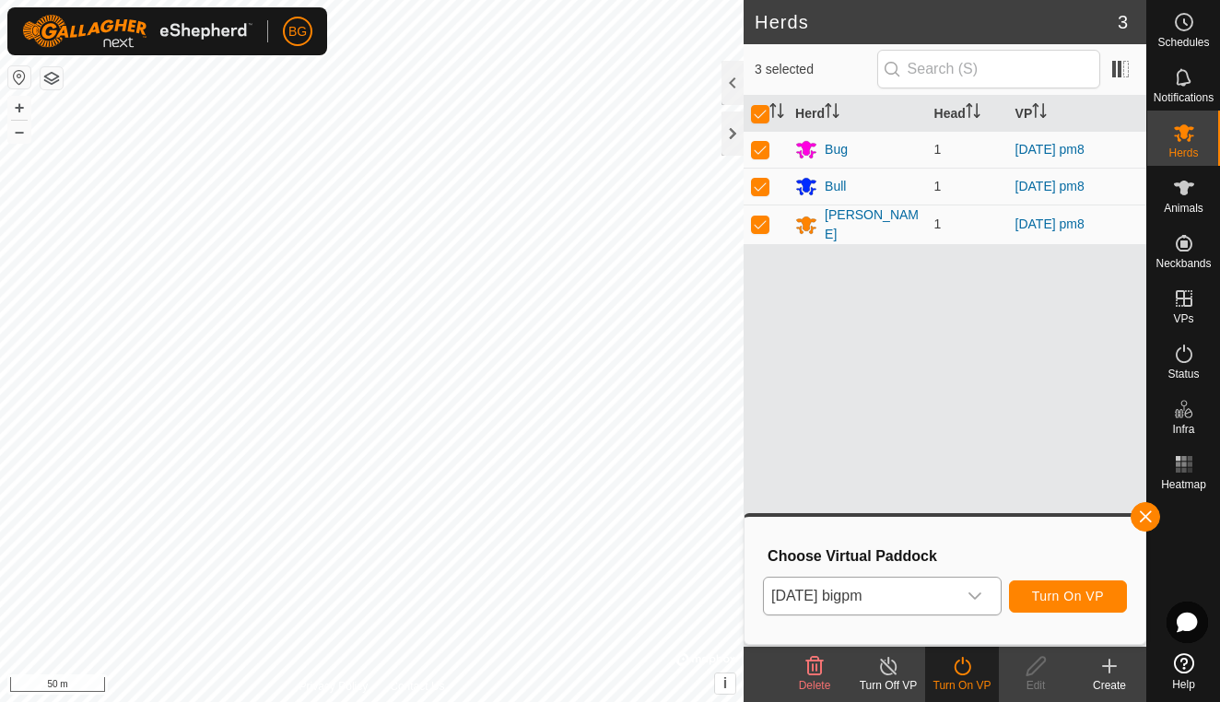
click at [1071, 604] on button "Turn On VP" at bounding box center [1068, 597] width 118 height 32
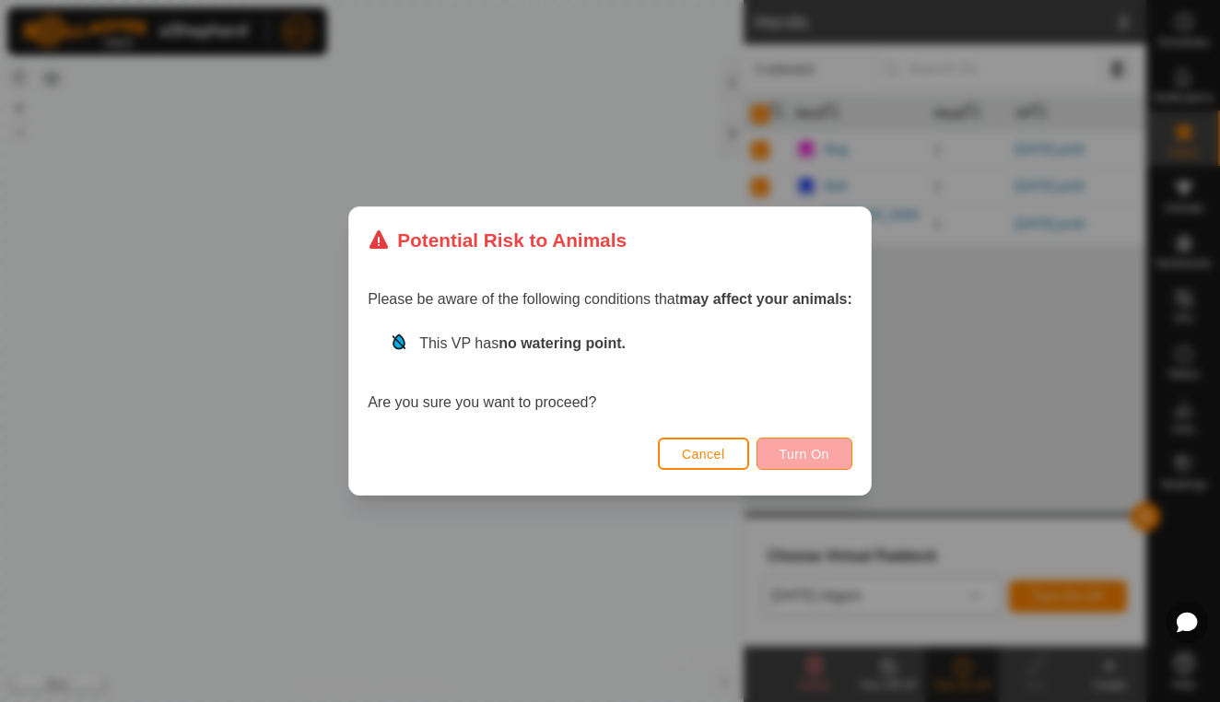
click at [818, 440] on button "Turn On" at bounding box center [805, 454] width 96 height 32
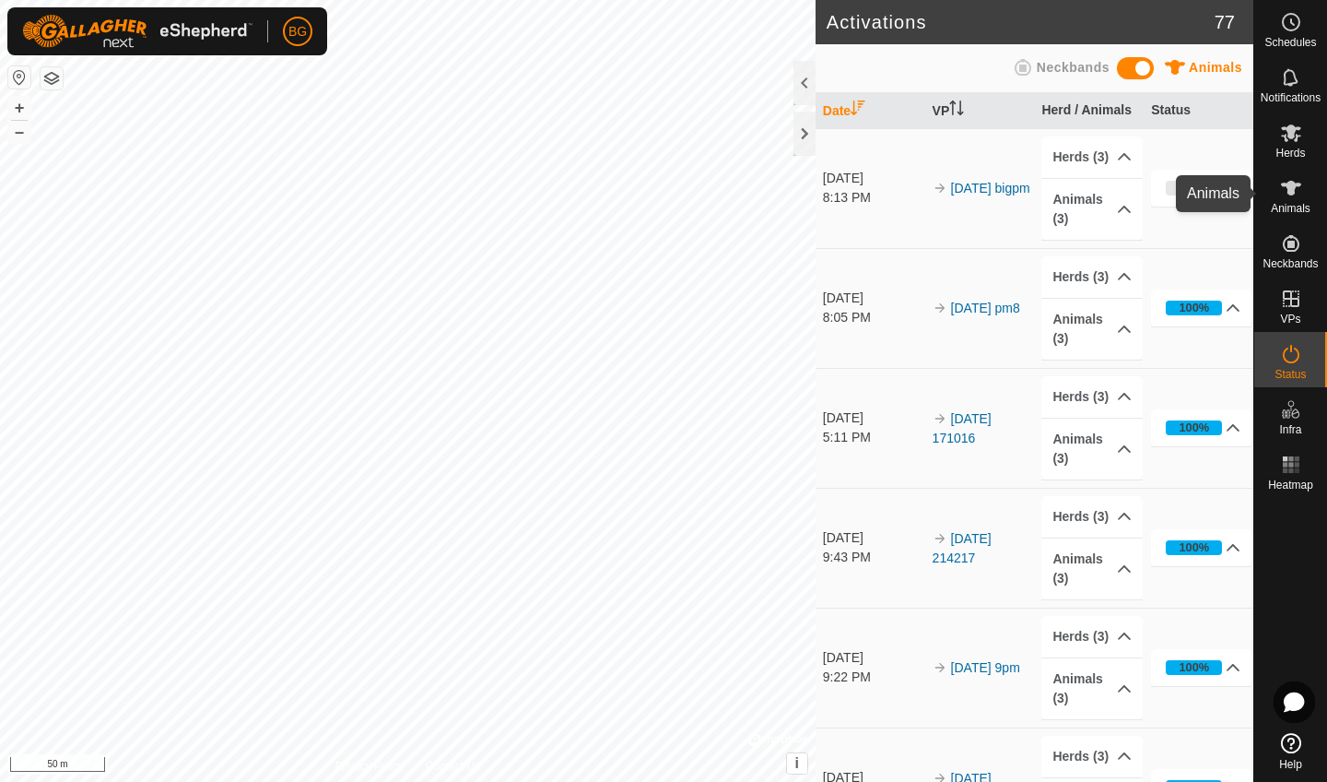
click at [1219, 191] on icon at bounding box center [1291, 188] width 22 height 22
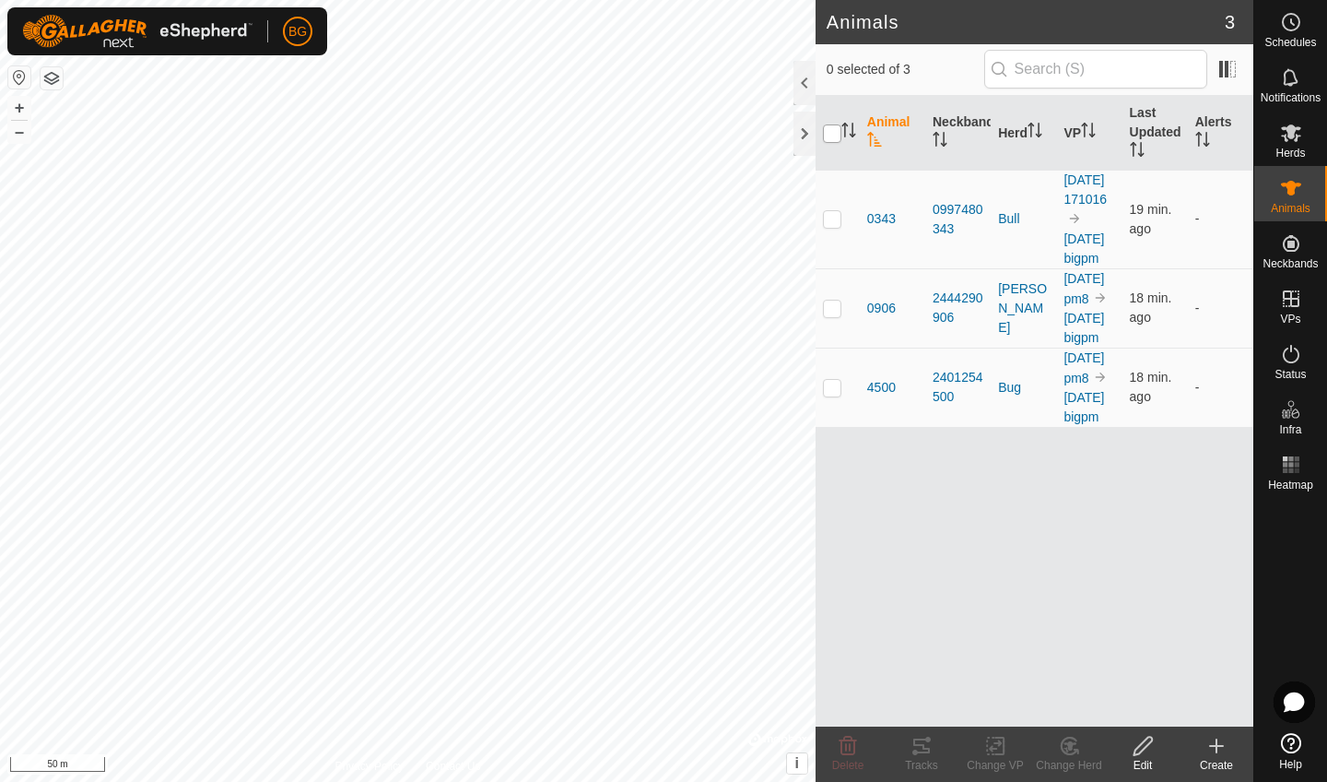
click at [830, 131] on input "checkbox" at bounding box center [832, 133] width 18 height 18
checkbox input "true"
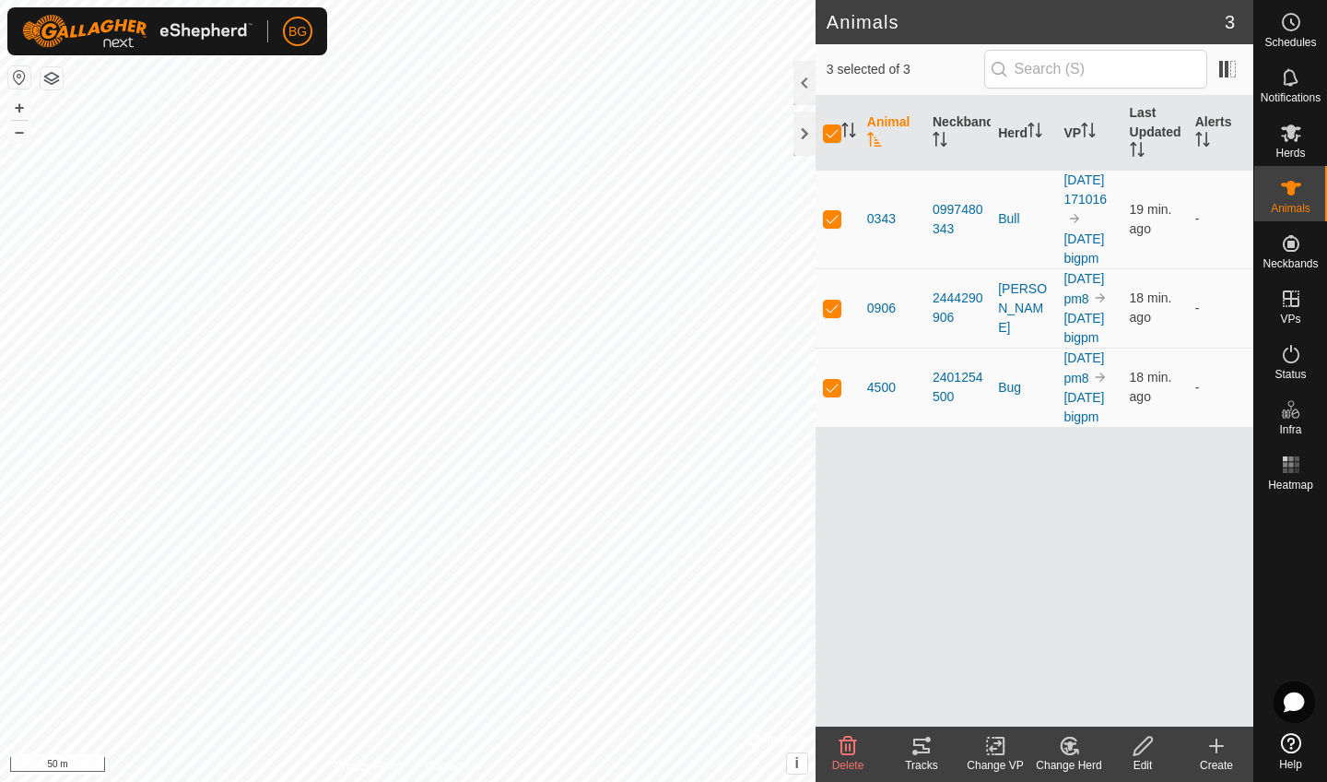
click at [939, 701] on div "Tracks" at bounding box center [922, 765] width 74 height 17
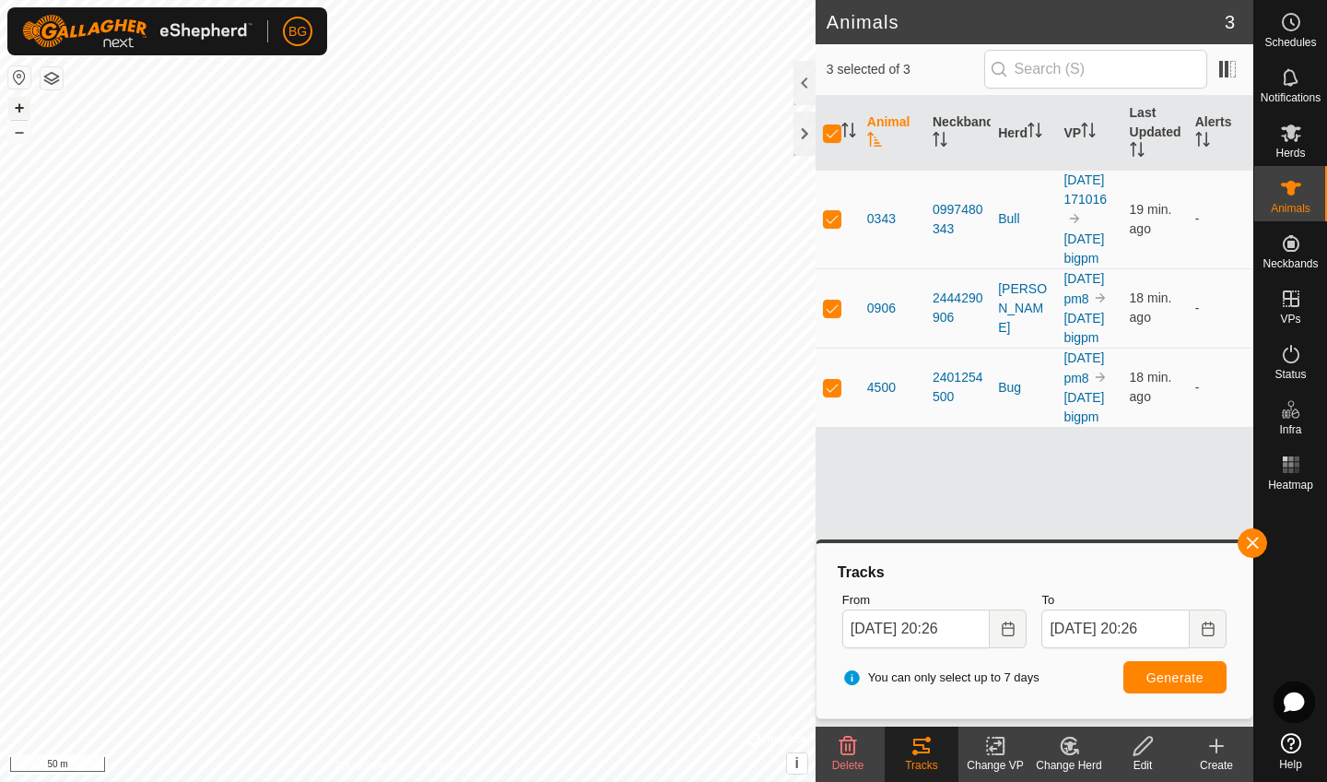
click at [26, 106] on button "+" at bounding box center [19, 108] width 22 height 22
click at [21, 132] on button "–" at bounding box center [19, 132] width 22 height 22
click at [1219, 468] on rect at bounding box center [1296, 470] width 5 height 5
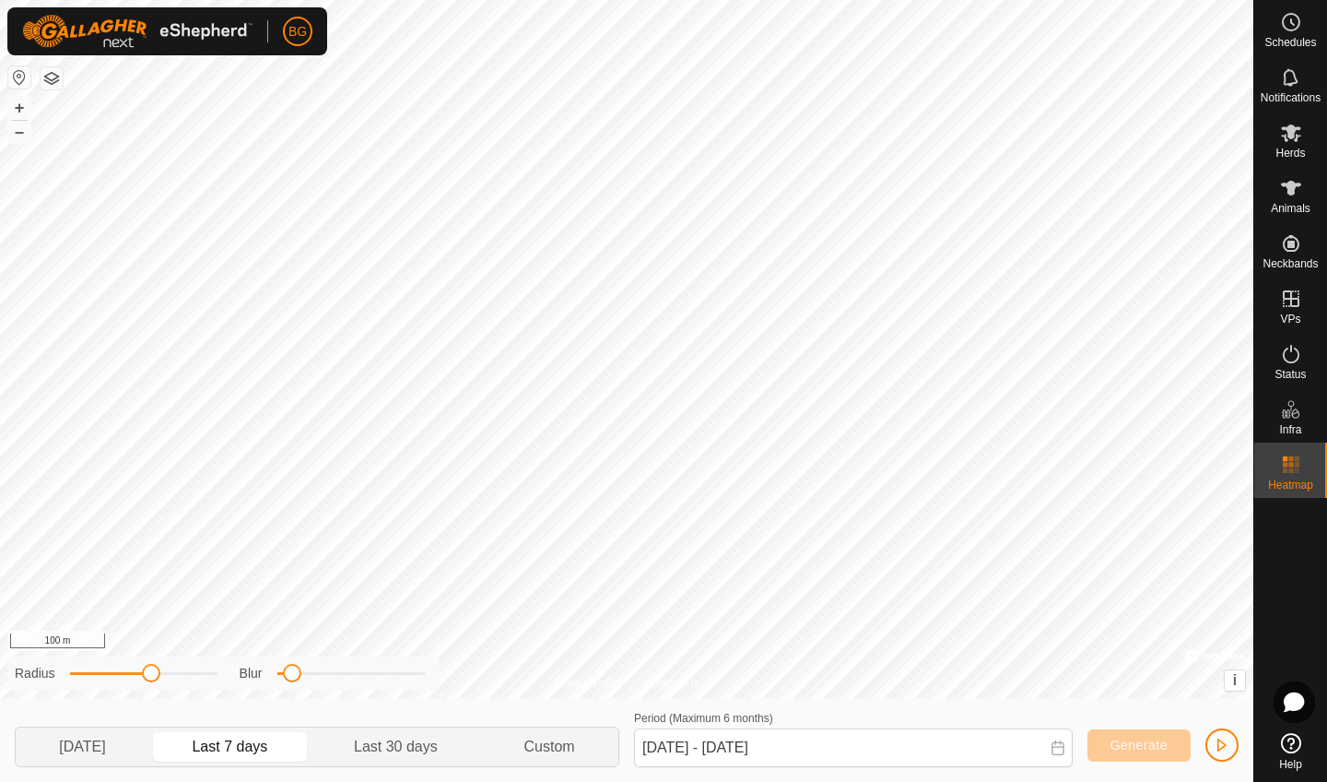
click at [1218, 701] on span "button" at bounding box center [1222, 744] width 15 height 15
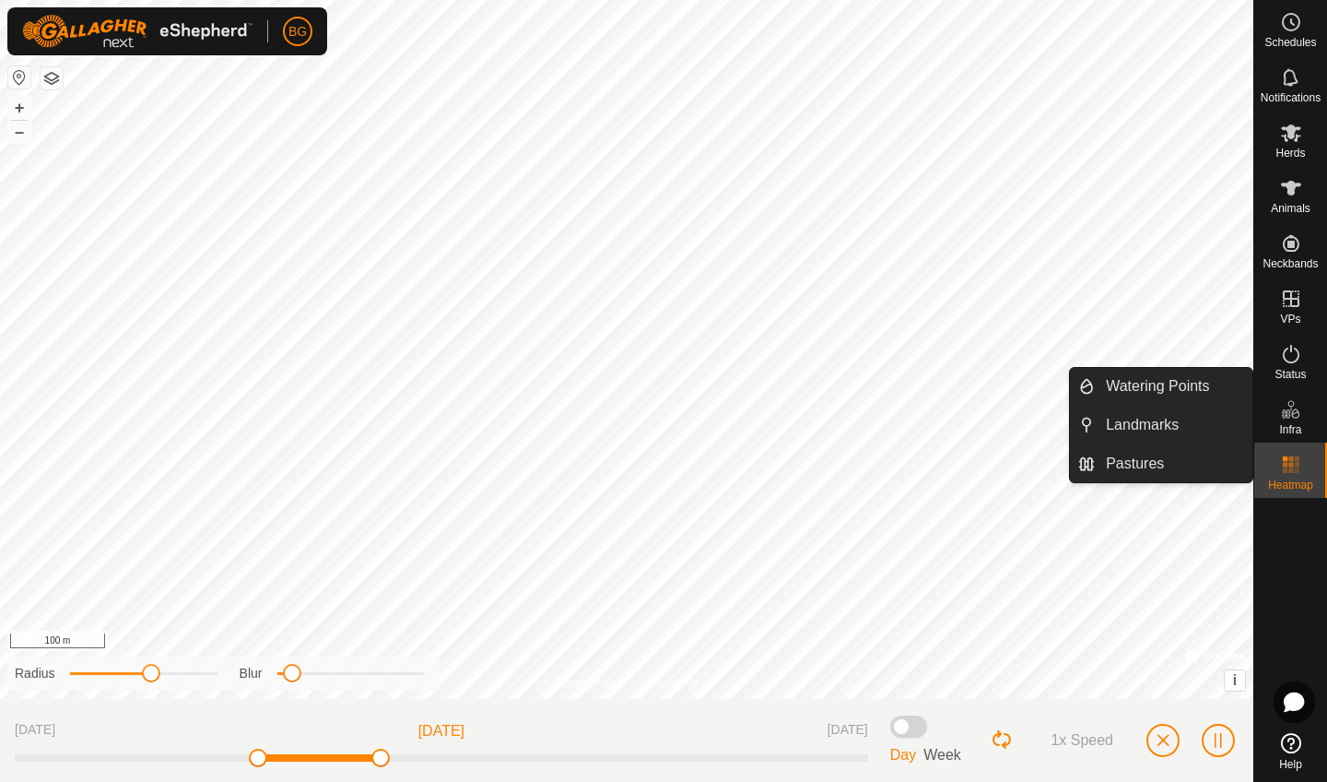
click at [1170, 701] on span "button" at bounding box center [1163, 740] width 15 height 15
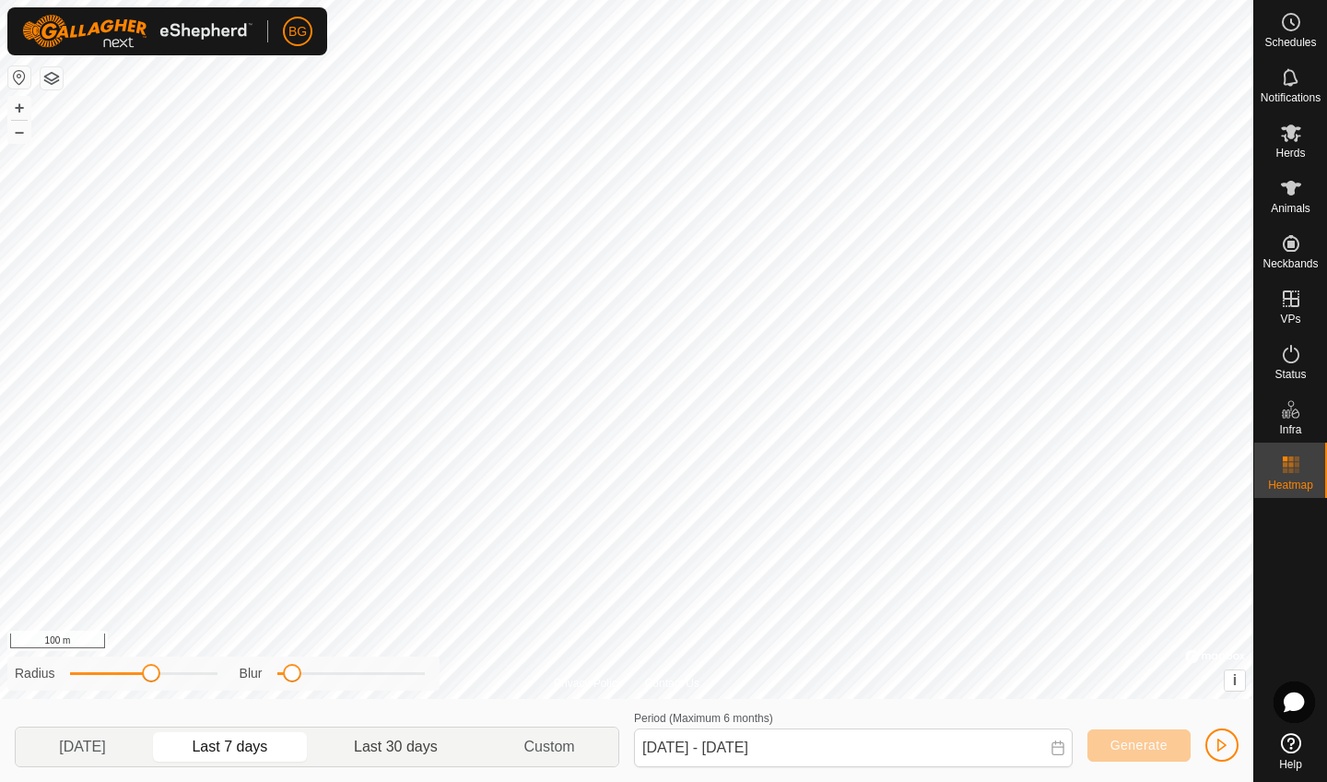
click at [425, 701] on p-togglebutton "Last 30 days" at bounding box center [397, 746] width 170 height 39
type input "[DATE] - [DATE]"
